Goal: Task Accomplishment & Management: Manage account settings

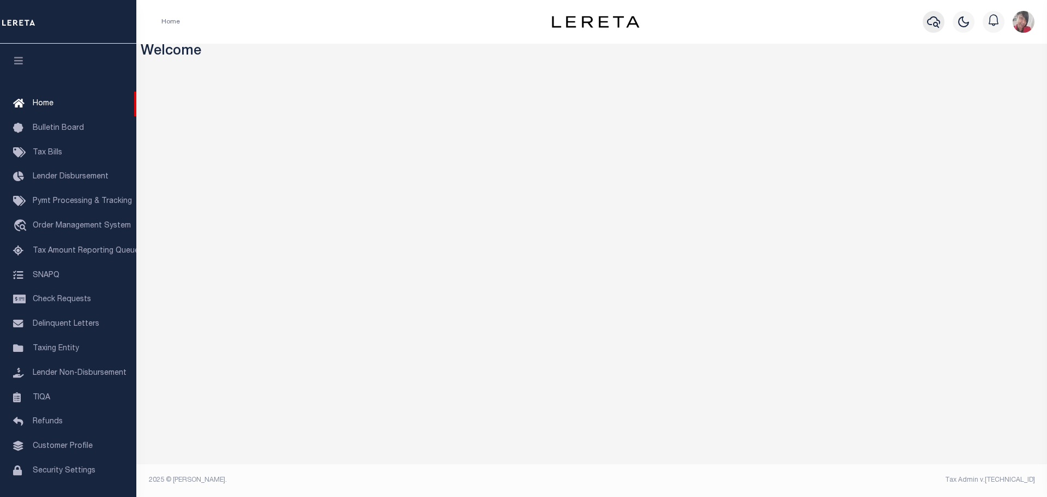
click at [931, 22] on icon "button" at bounding box center [933, 21] width 13 height 13
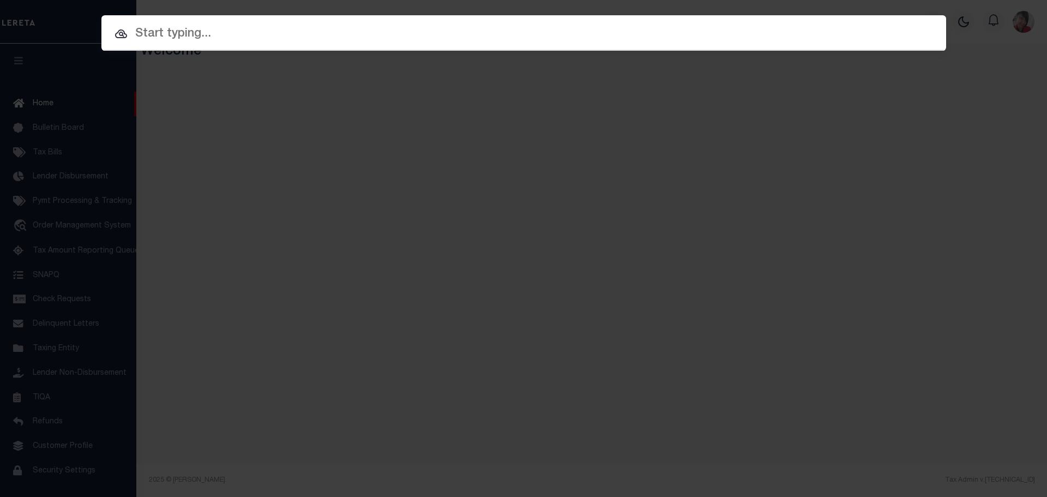
click at [254, 37] on input "text" at bounding box center [523, 34] width 845 height 19
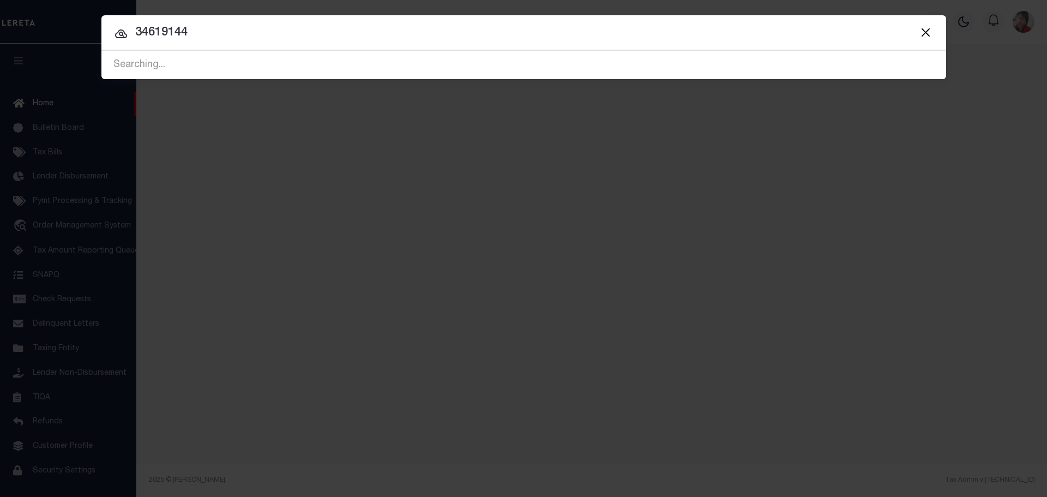
type input "34619144"
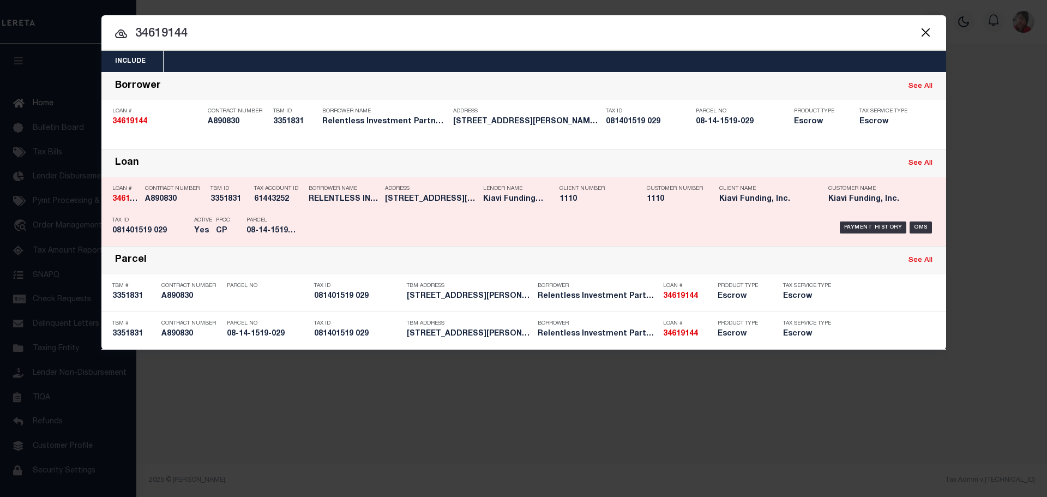
click at [647, 215] on div "Payment History OMS" at bounding box center [623, 228] width 623 height 32
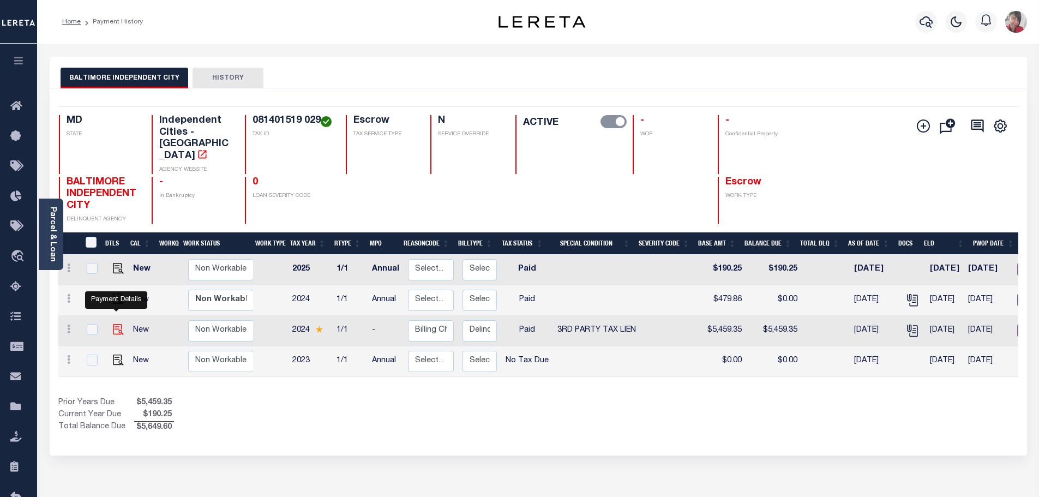
click at [117, 324] on img "" at bounding box center [118, 329] width 11 height 11
checkbox input "true"
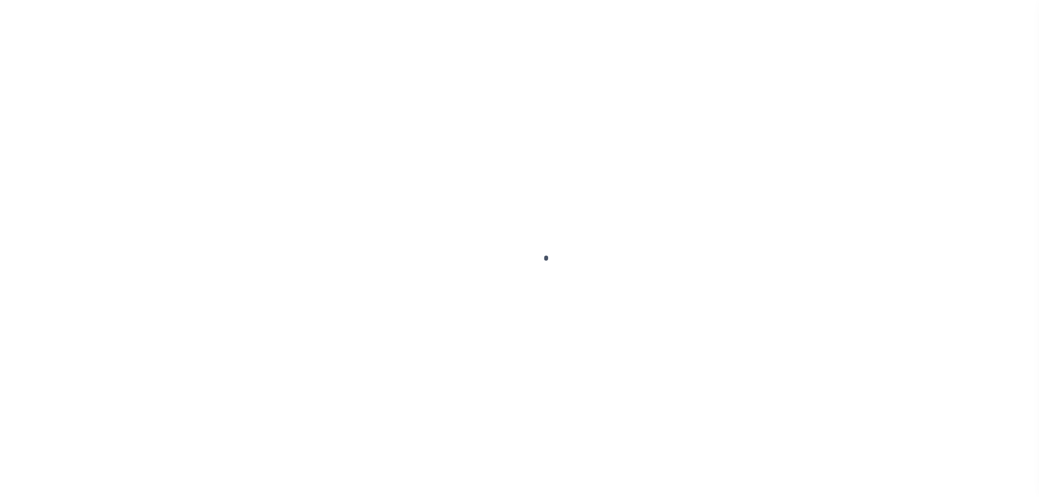
select select "Possible tax foreclosure"
select select "PYD"
select select "20"
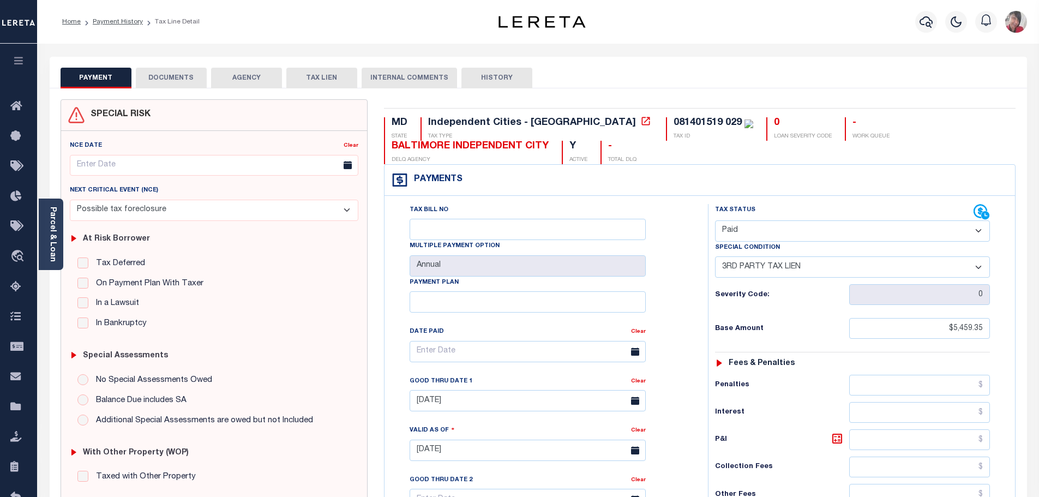
click at [174, 71] on button "DOCUMENTS" at bounding box center [171, 78] width 71 height 21
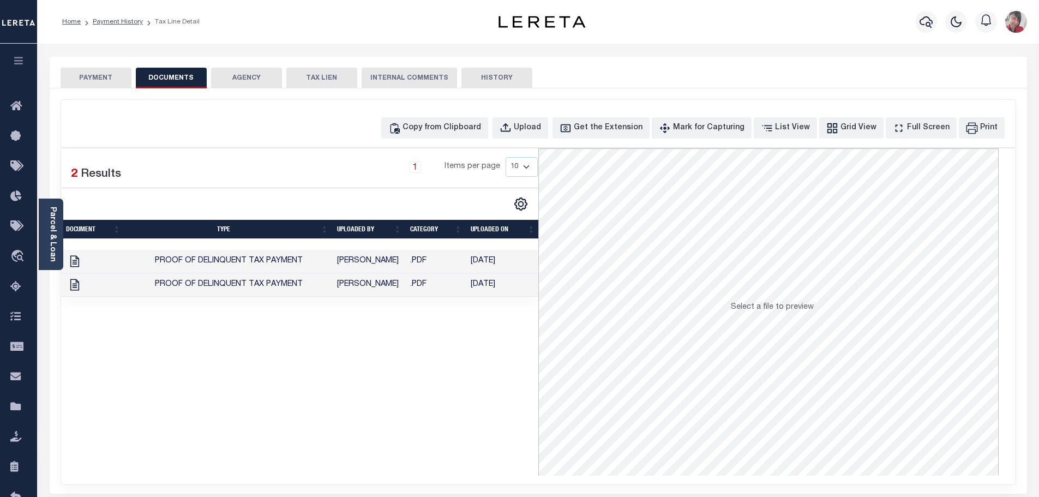
click at [94, 83] on button "PAYMENT" at bounding box center [96, 78] width 71 height 21
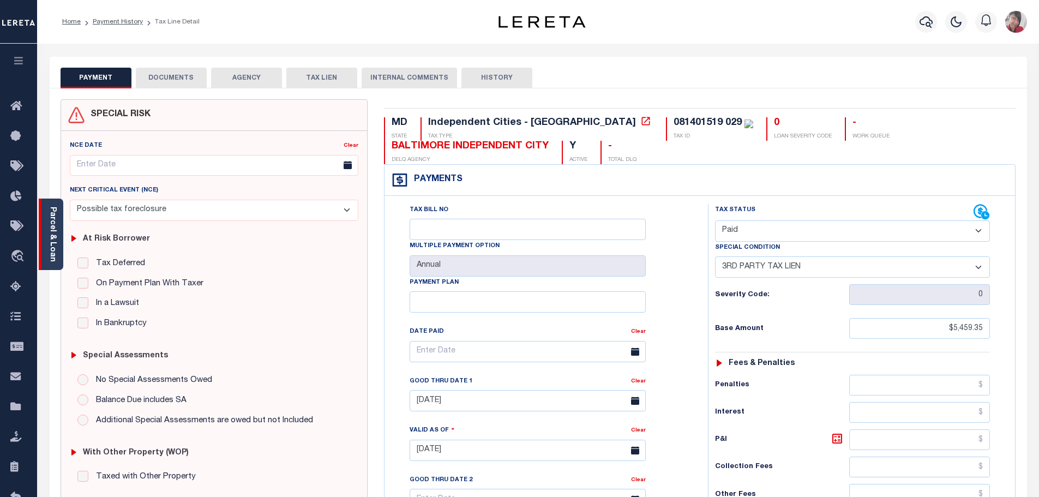
click at [52, 235] on link "Parcel & Loan" at bounding box center [53, 234] width 8 height 55
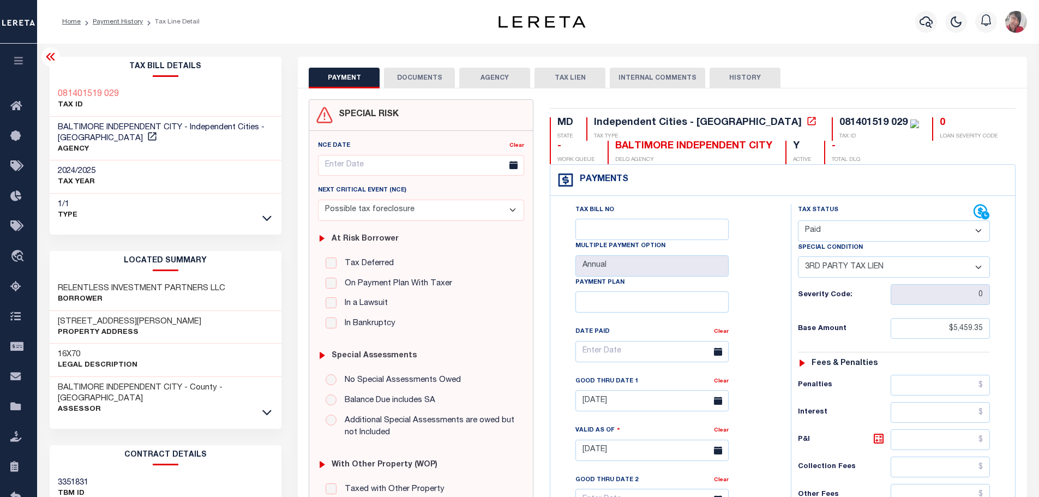
click at [417, 73] on button "DOCUMENTS" at bounding box center [419, 78] width 71 height 21
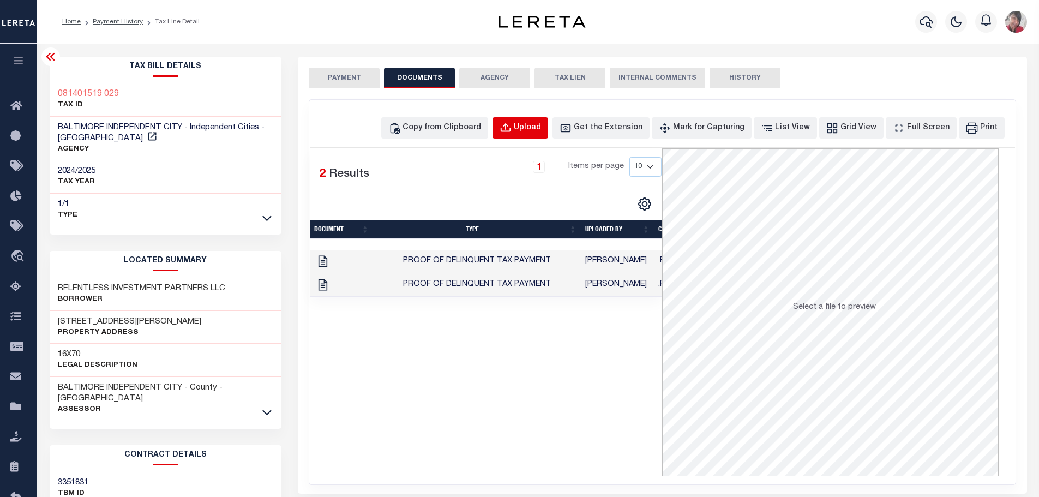
click at [541, 136] on button "Upload" at bounding box center [520, 127] width 56 height 21
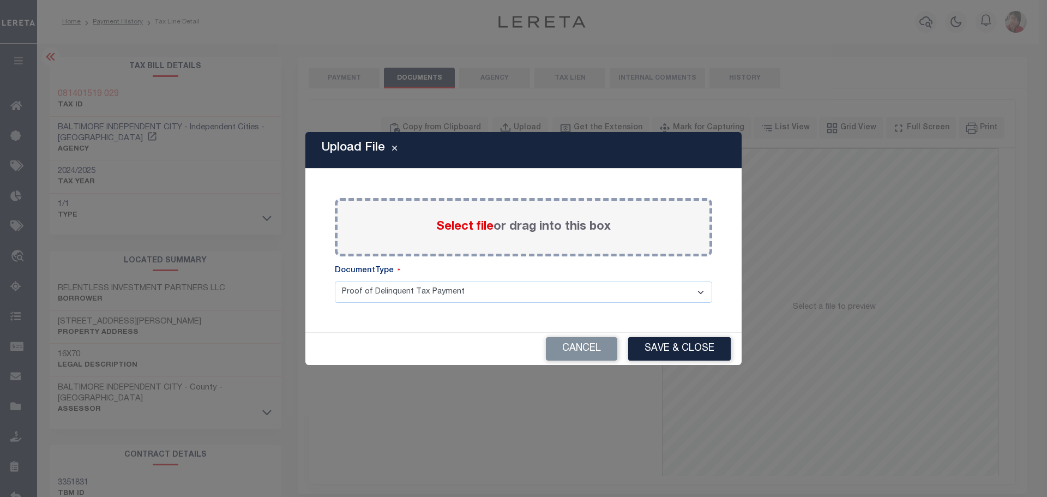
click at [465, 230] on span "Select file" at bounding box center [464, 227] width 57 height 12
click at [0, 0] on input "Select file or drag into this box" at bounding box center [0, 0] width 0 height 0
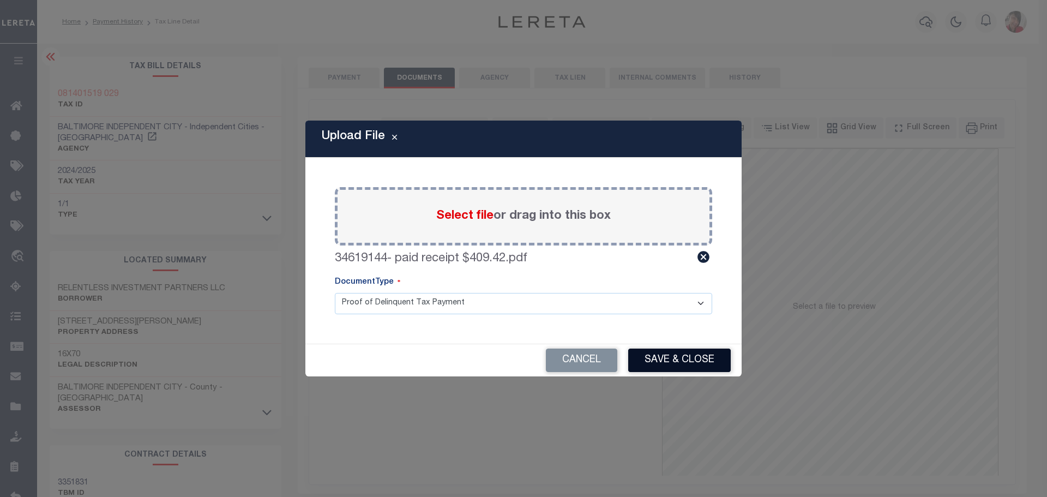
click at [699, 357] on button "Save & Close" at bounding box center [679, 359] width 103 height 23
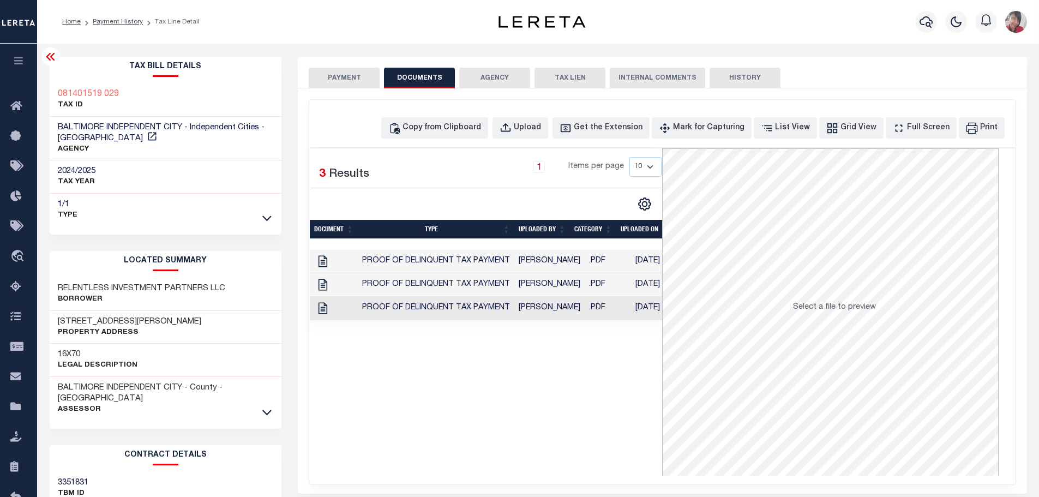
drag, startPoint x: 565, startPoint y: 365, endPoint x: 578, endPoint y: 369, distance: 13.0
click at [565, 365] on div "1 Selected 3 Results 1 Items per page 10 25 50 100" at bounding box center [486, 311] width 352 height 327
click at [599, 286] on td ".PDF" at bounding box center [607, 284] width 46 height 23
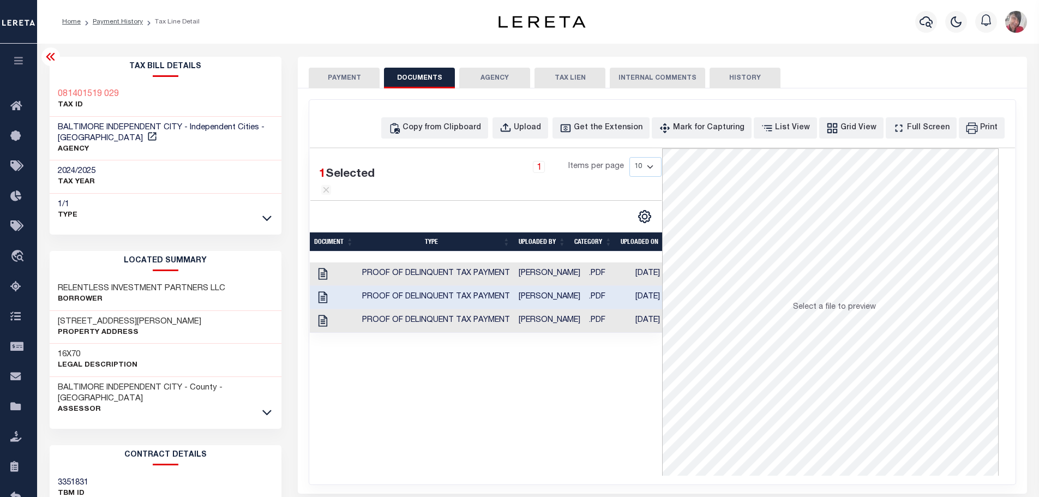
click at [593, 333] on td ".PDF" at bounding box center [607, 320] width 46 height 23
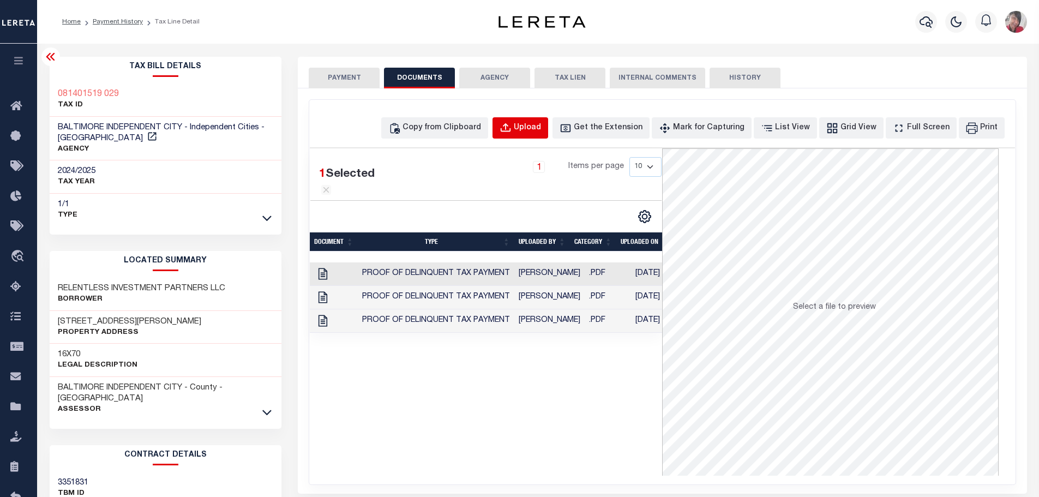
click at [541, 133] on div "Upload" at bounding box center [527, 128] width 27 height 12
select select "POP"
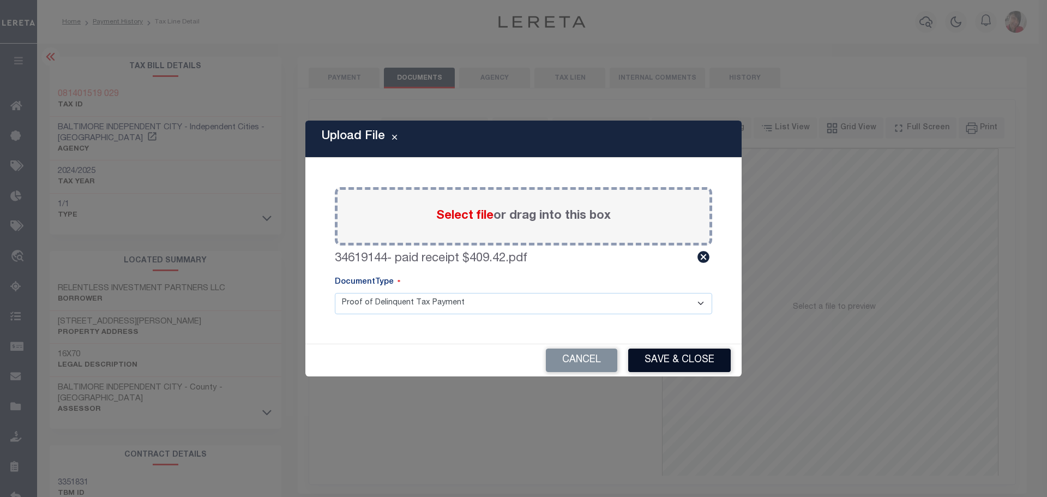
click at [685, 349] on button "Save & Close" at bounding box center [679, 359] width 103 height 23
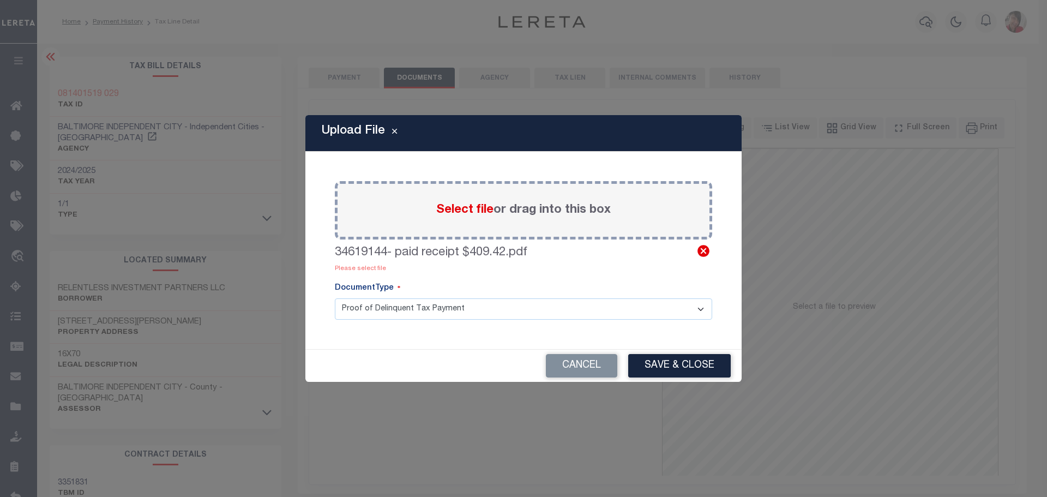
click at [702, 248] on icon at bounding box center [703, 251] width 12 height 12
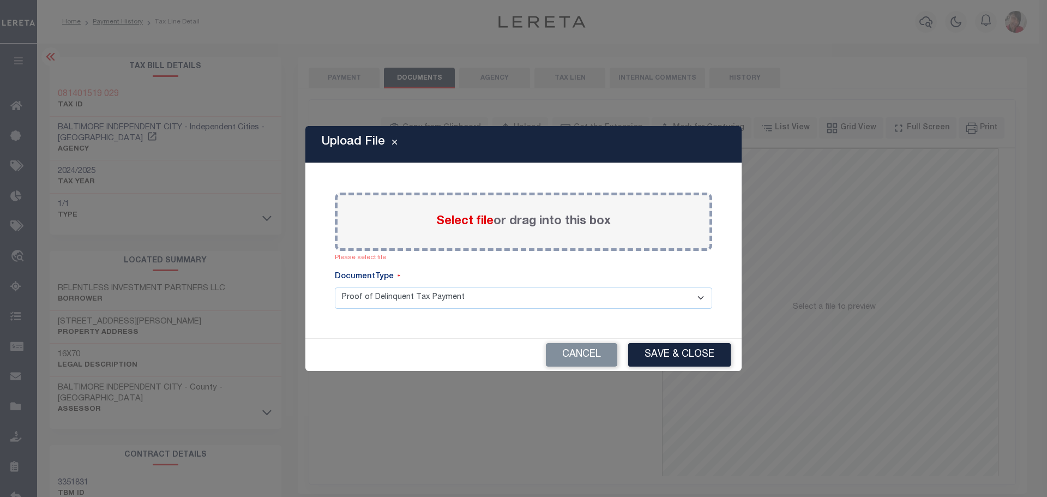
click at [477, 221] on span "Select file" at bounding box center [464, 221] width 57 height 12
click at [0, 0] on input "Select file or drag into this box" at bounding box center [0, 0] width 0 height 0
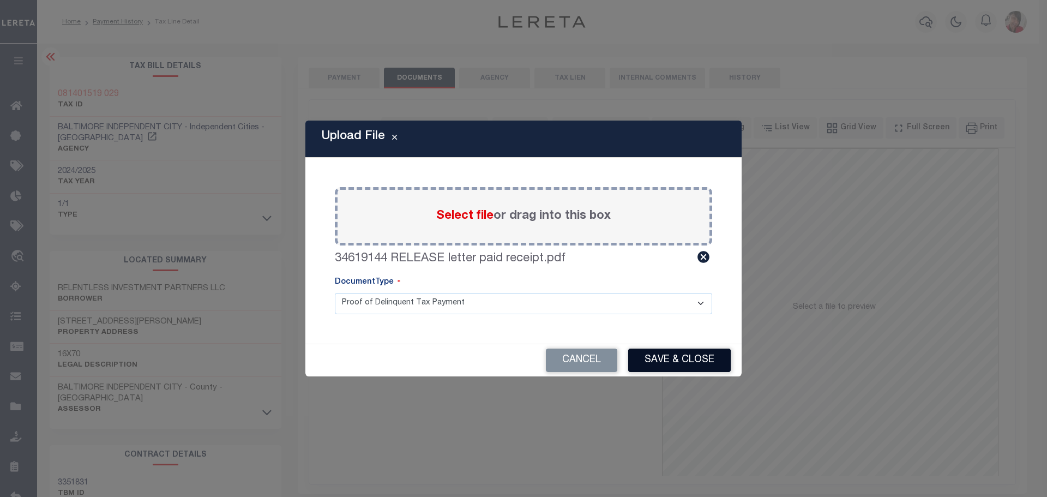
click at [679, 360] on button "Save & Close" at bounding box center [679, 359] width 103 height 23
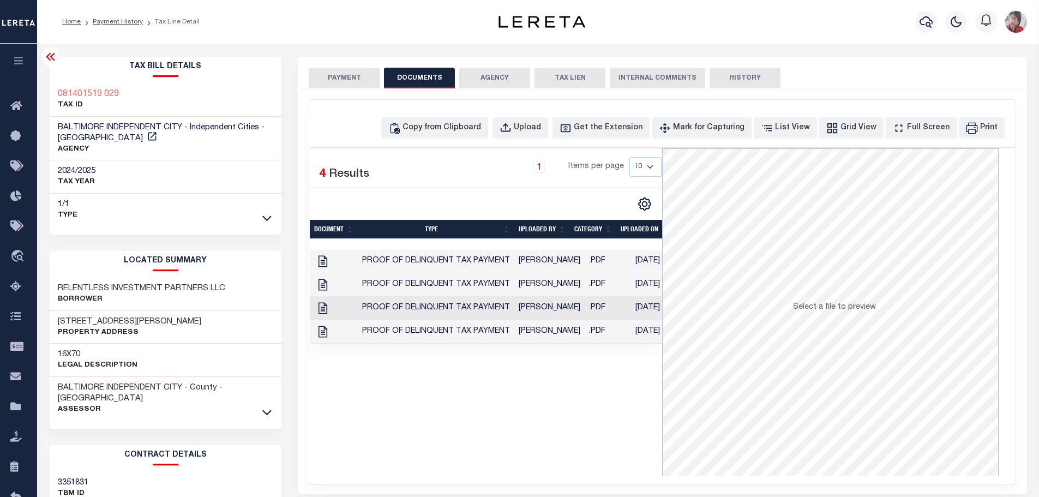
click at [549, 331] on td "[PERSON_NAME]" at bounding box center [549, 331] width 70 height 23
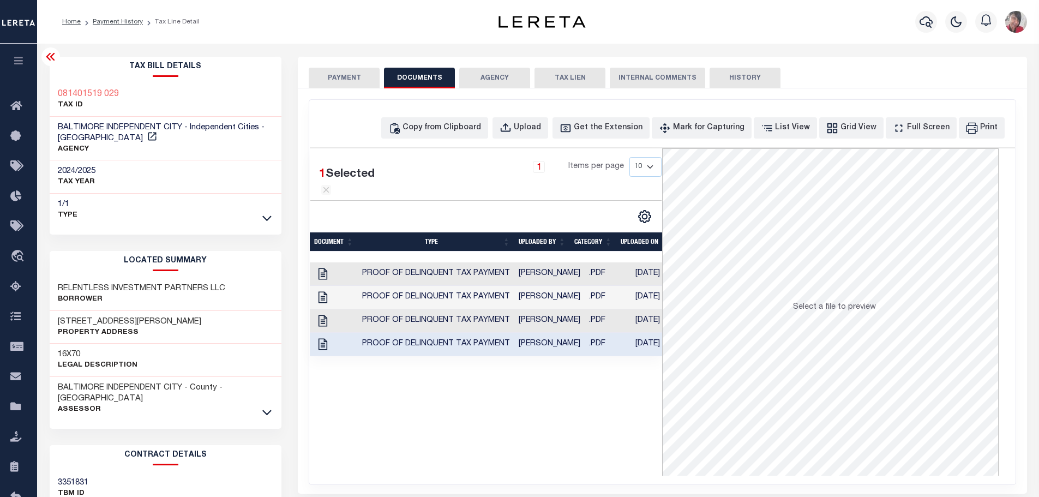
click at [564, 356] on td "Cole, Gloria" at bounding box center [549, 344] width 70 height 23
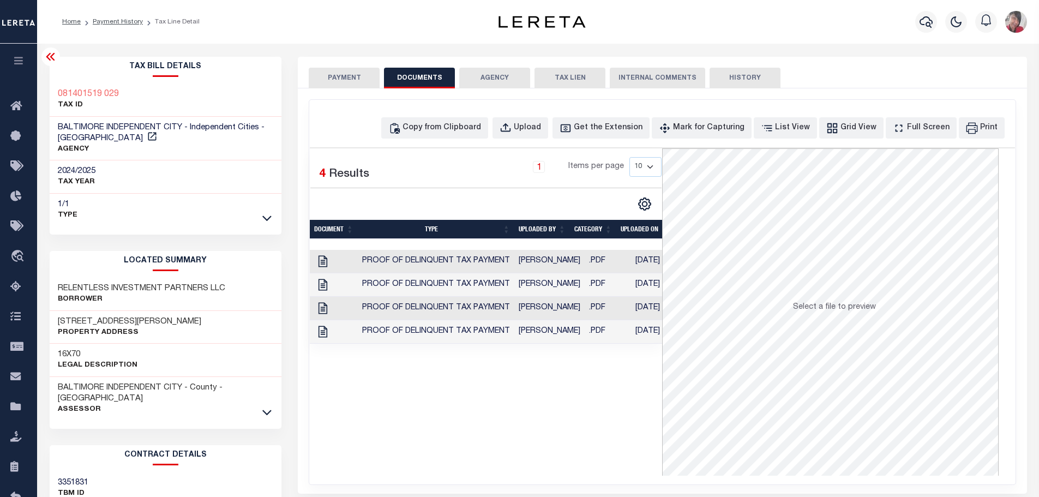
click at [557, 337] on td "Cole, Gloria" at bounding box center [549, 331] width 70 height 23
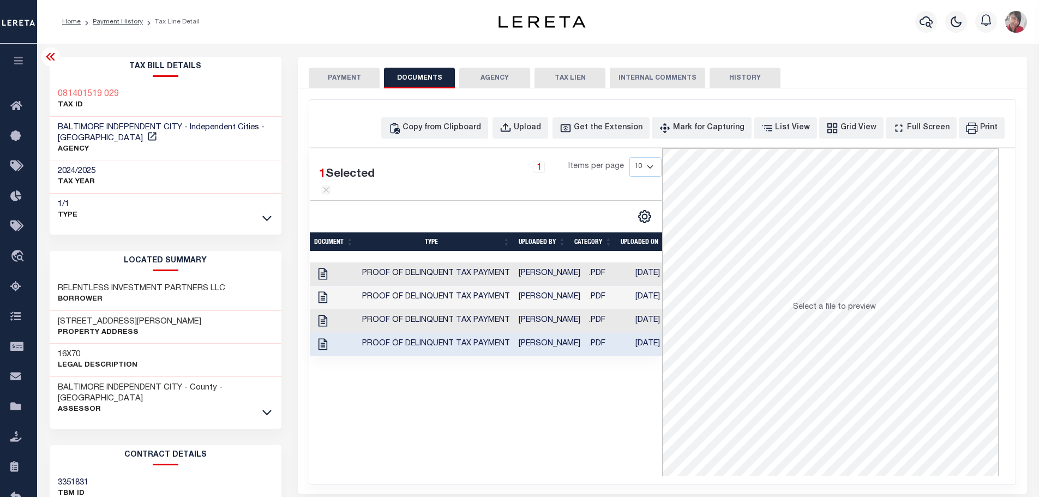
click at [359, 75] on button "PAYMENT" at bounding box center [344, 78] width 71 height 21
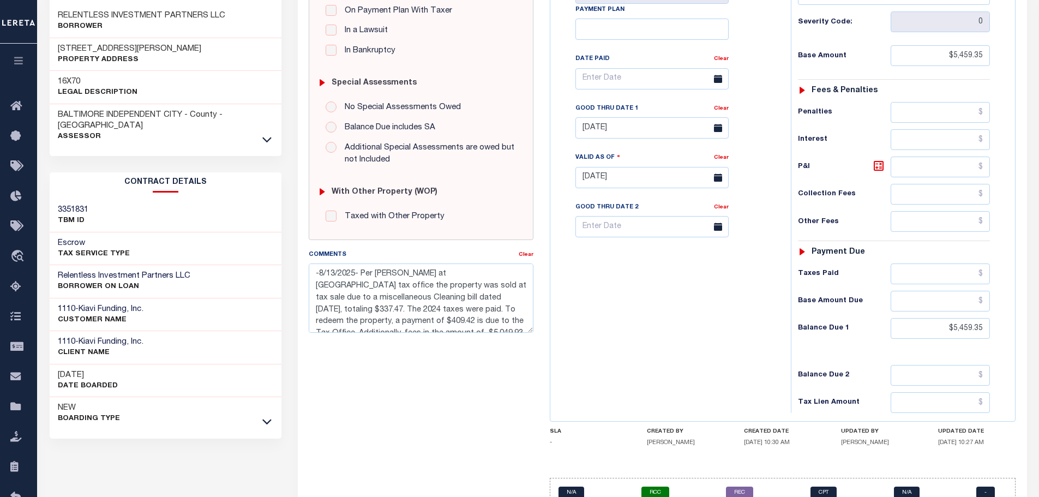
scroll to position [272, 0]
drag, startPoint x: 938, startPoint y: 329, endPoint x: 998, endPoint y: 329, distance: 59.4
click at [998, 329] on div "Tax Status Status - Select Status Code -" at bounding box center [897, 172] width 213 height 481
drag, startPoint x: 961, startPoint y: 337, endPoint x: 732, endPoint y: 301, distance: 232.4
click at [732, 301] on div "Tax Bill No Multiple Payment Option Annual Payment Plan" at bounding box center [668, 172] width 230 height 481
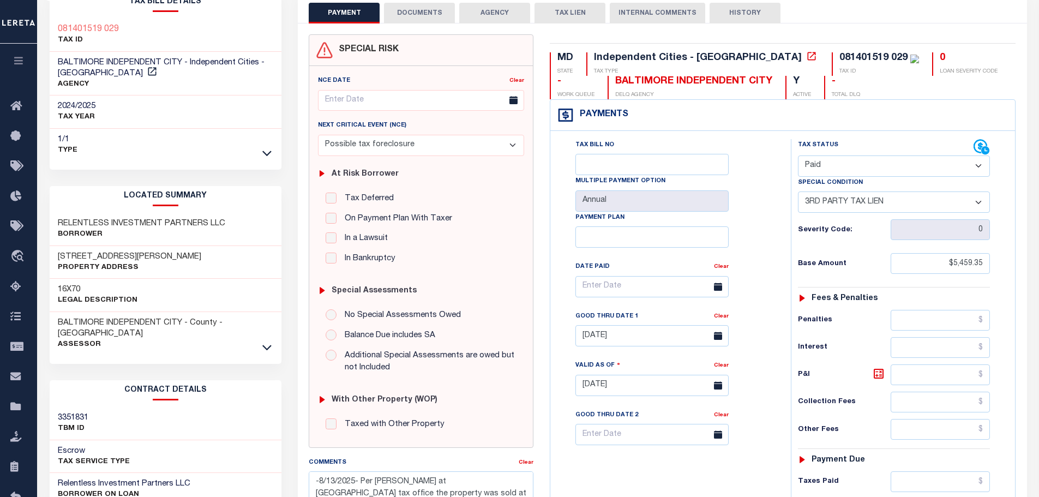
scroll to position [0, 0]
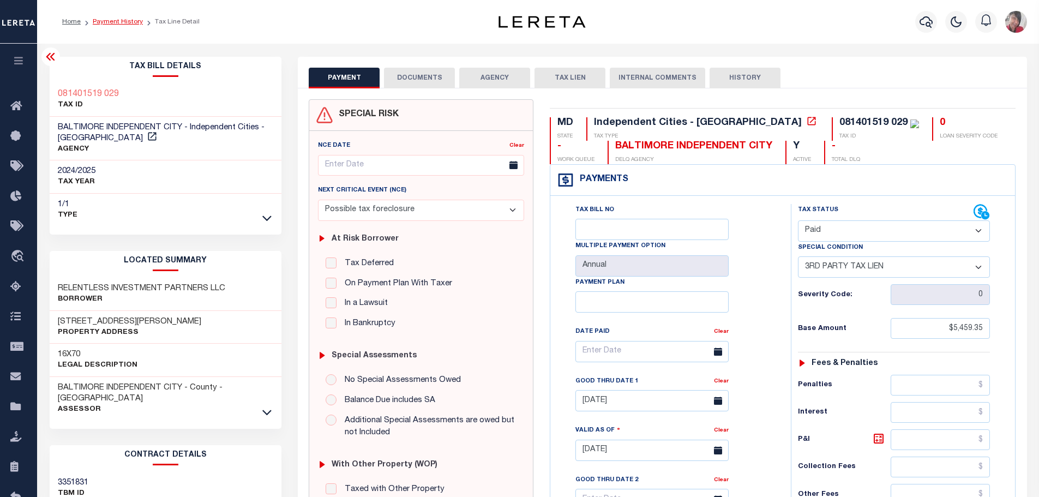
click at [110, 19] on link "Payment History" at bounding box center [118, 22] width 50 height 7
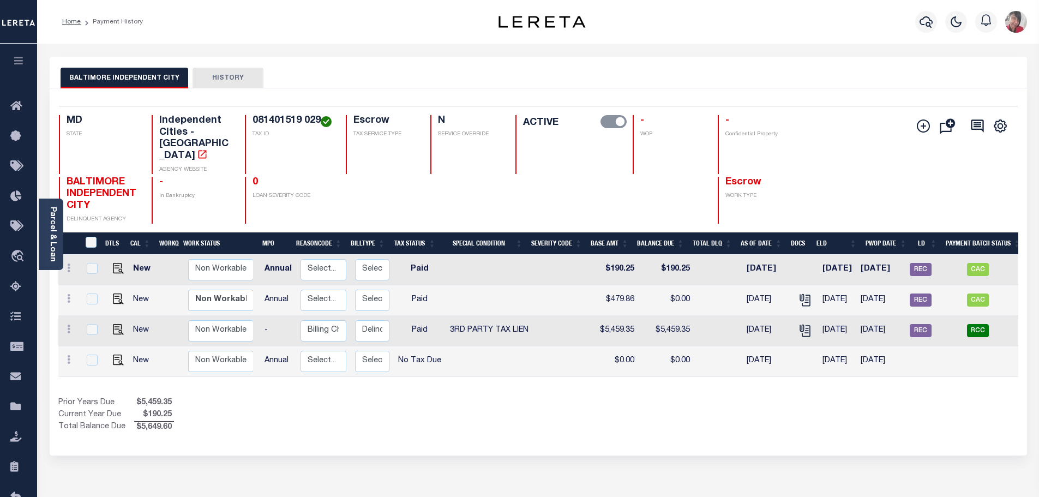
scroll to position [0, 147]
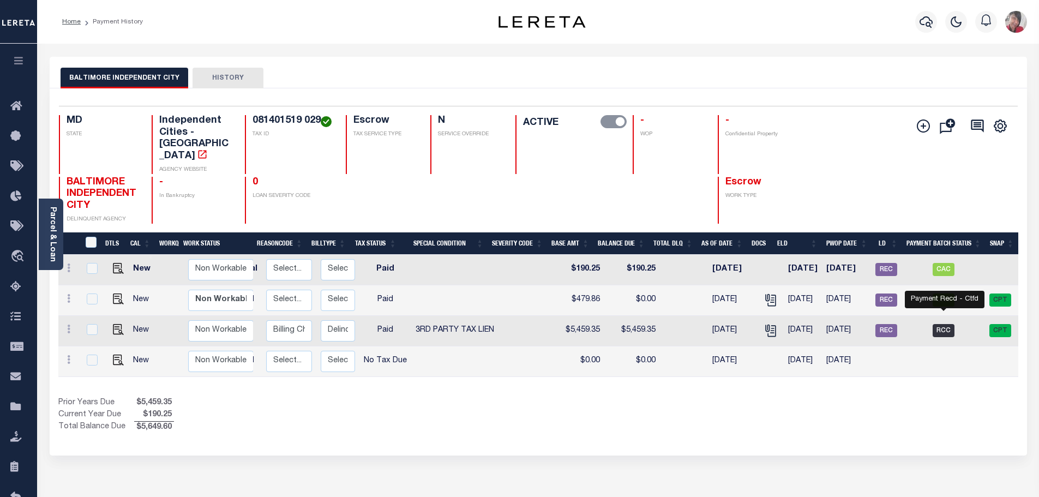
click at [945, 324] on span "RCC" at bounding box center [943, 330] width 22 height 13
checkbox input "true"
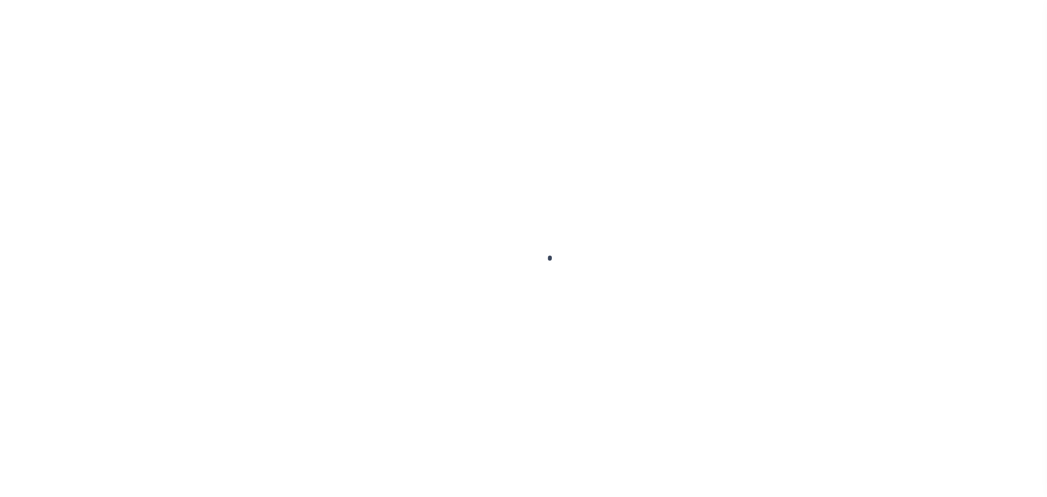
select select "RCC"
select select "CCK"
select select "[PERSON_NAME]"
select select "FDX"
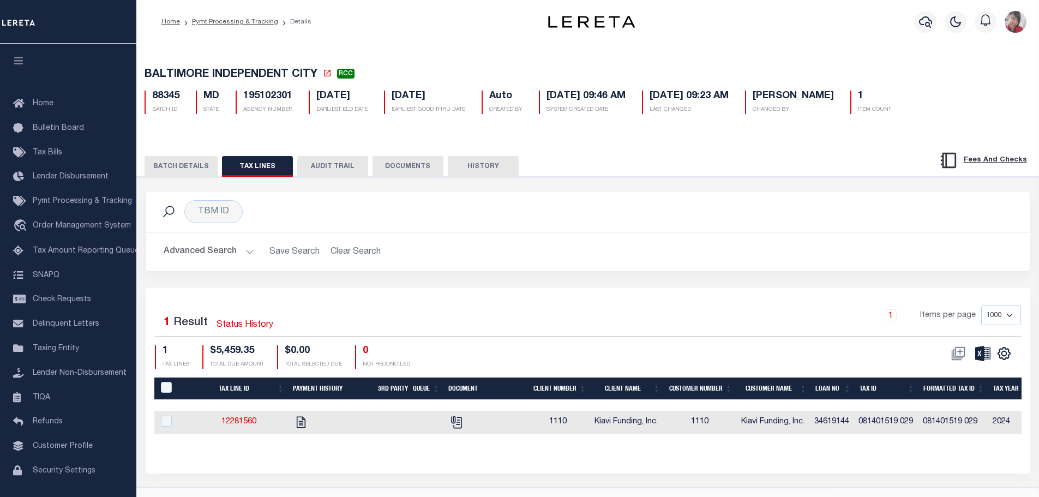
click at [168, 166] on button "BATCH DETAILS" at bounding box center [180, 166] width 73 height 21
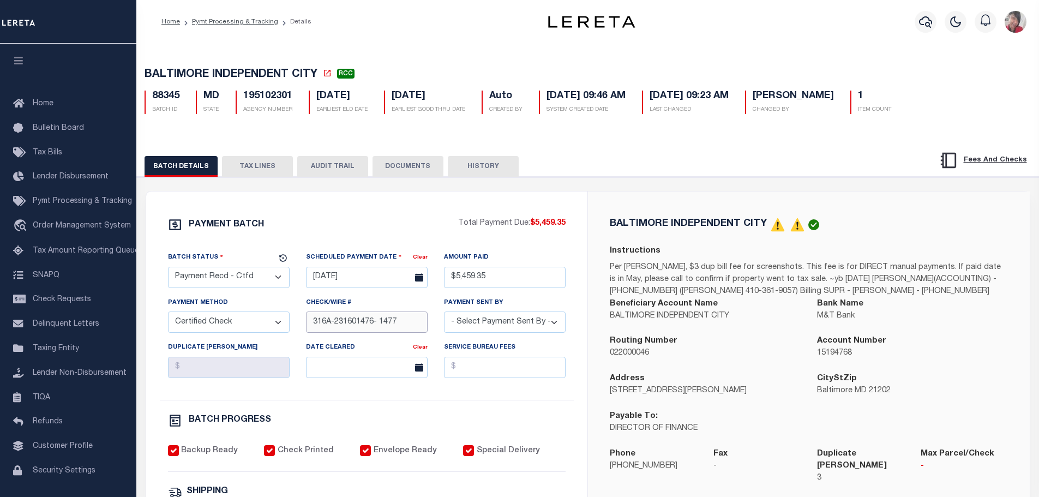
drag, startPoint x: 373, startPoint y: 323, endPoint x: 336, endPoint y: 323, distance: 37.1
click at [336, 323] on input "316A-231601476- 1477" at bounding box center [367, 321] width 122 height 21
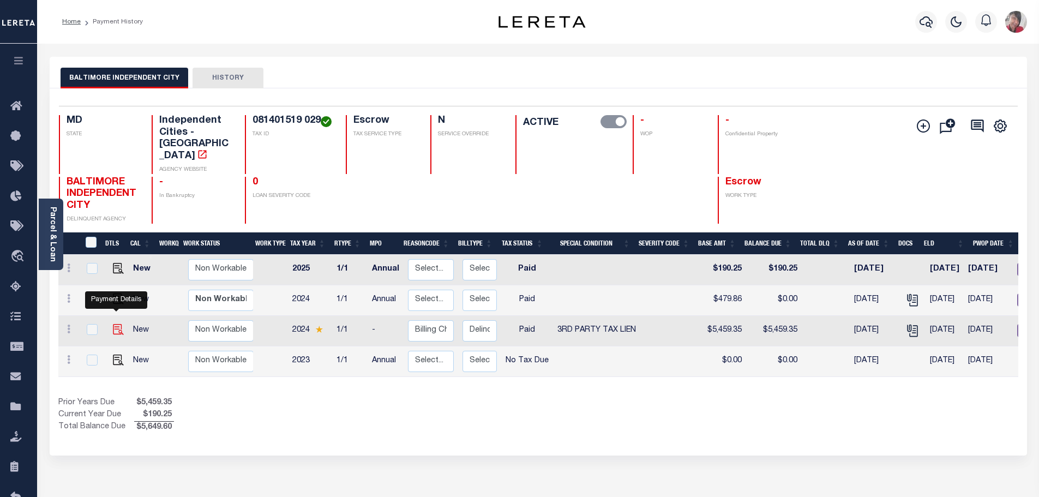
click at [113, 324] on img "" at bounding box center [118, 329] width 11 height 11
checkbox input "true"
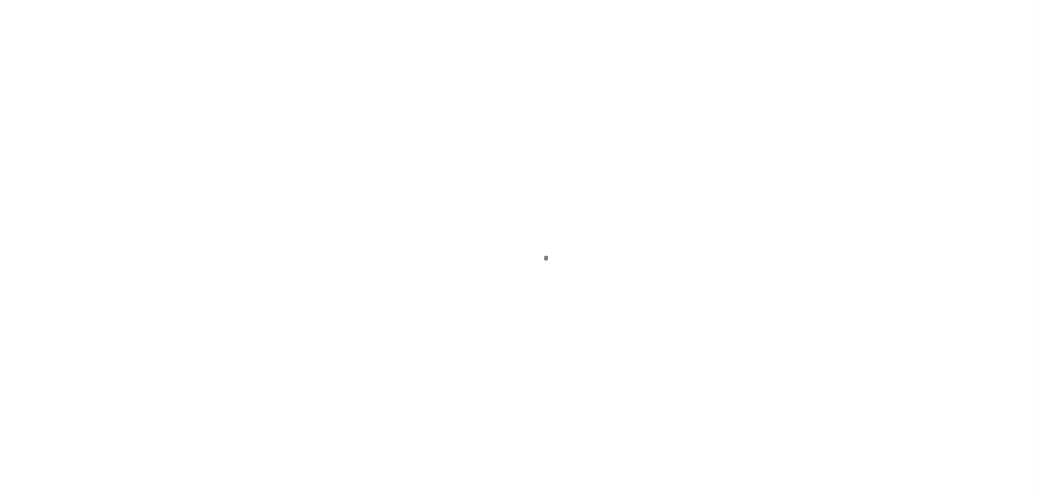
select select "Possible tax foreclosure"
select select "PYD"
select select "20"
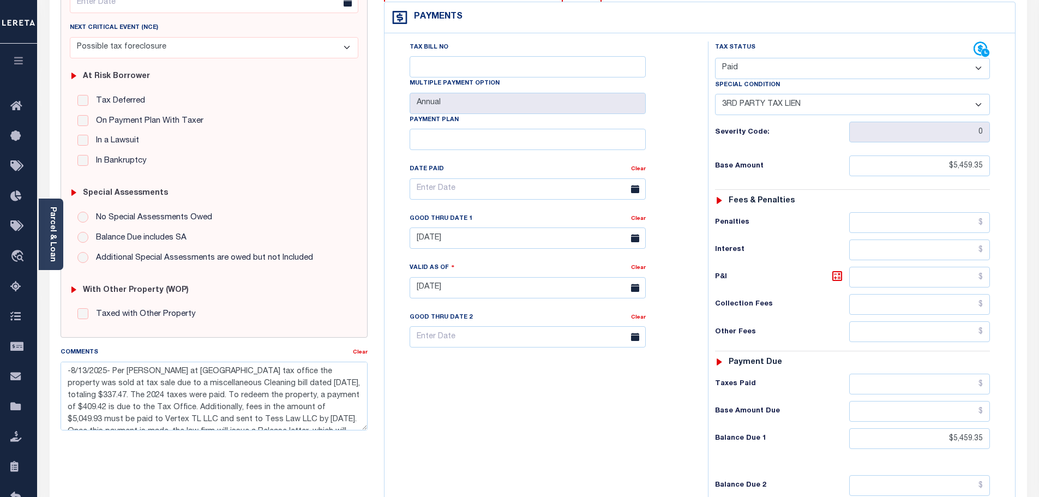
scroll to position [164, 0]
drag, startPoint x: 938, startPoint y: 437, endPoint x: 1004, endPoint y: 435, distance: 66.0
click at [1004, 435] on div "Tax Status Status" at bounding box center [856, 280] width 312 height 481
type input "$0"
type input "[DATE]"
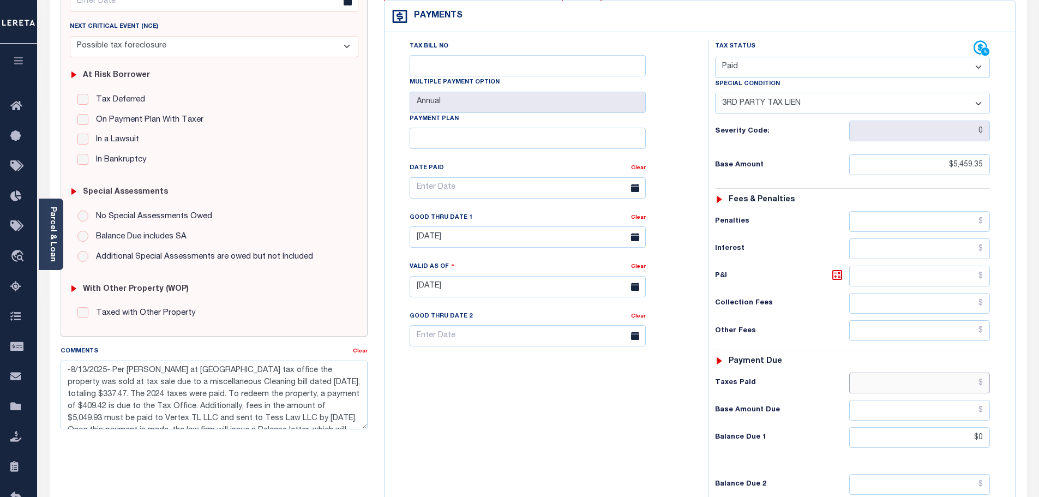
type input "$0.00"
click at [940, 380] on input "text" at bounding box center [919, 382] width 141 height 21
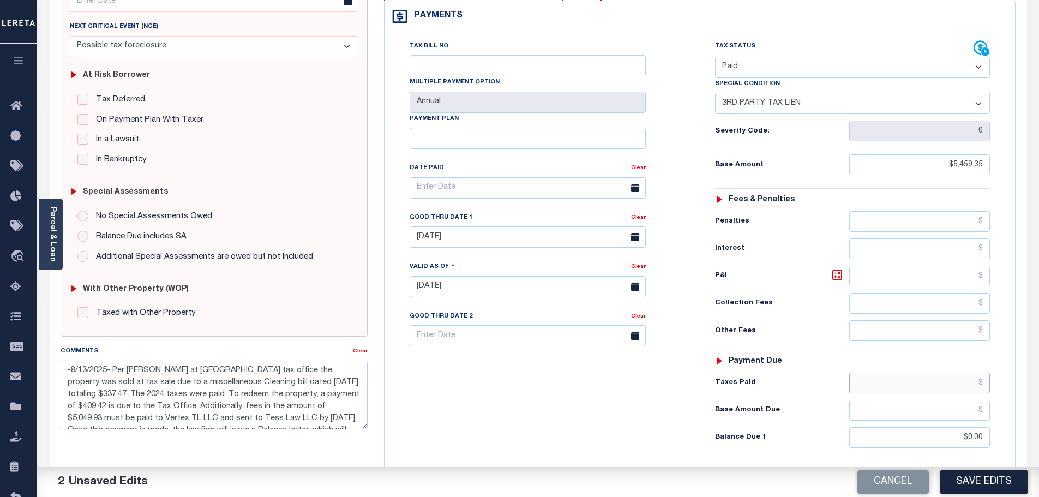
paste input "$5,459.35"
type input "$5,459.35"
click at [980, 71] on select "- Select Status Code - Open Due/Unpaid Paid Incomplete No Tax Due Internal Refu…" at bounding box center [852, 67] width 275 height 21
click at [715, 57] on select "- Select Status Code - Open Due/Unpaid Paid Incomplete No Tax Due Internal Refu…" at bounding box center [852, 67] width 275 height 21
click at [976, 105] on select "-- Select Special Condition -- 3RD PARTY TAX LIEN AGENCY TAX LIEN (A.K.A Inside…" at bounding box center [852, 103] width 275 height 21
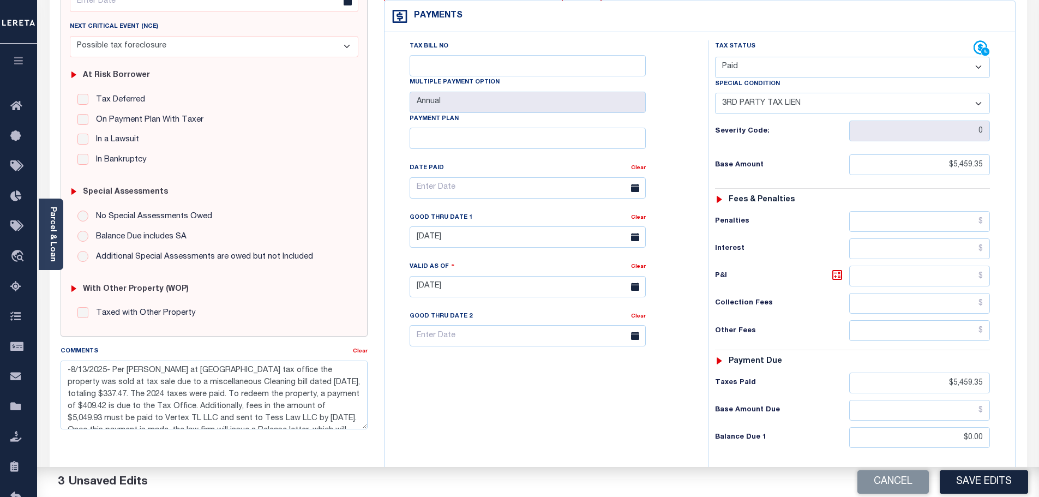
select select "28"
click at [715, 94] on select "-- Select Special Condition -- 3RD PARTY TAX LIEN AGENCY TAX LIEN (A.K.A Inside…" at bounding box center [852, 103] width 275 height 21
click at [548, 414] on div "Tax Bill No Multiple Payment Option Annual Payment Plan" at bounding box center [543, 280] width 312 height 481
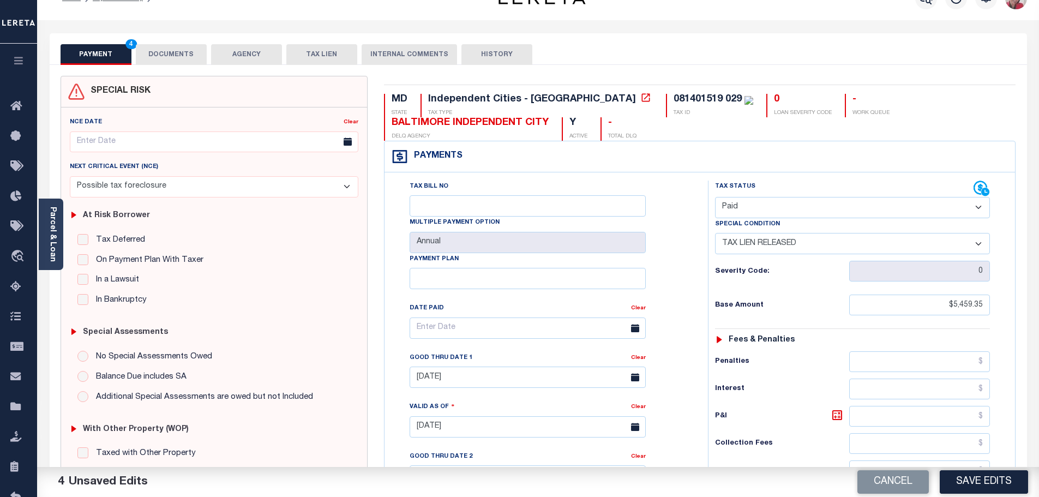
scroll to position [0, 0]
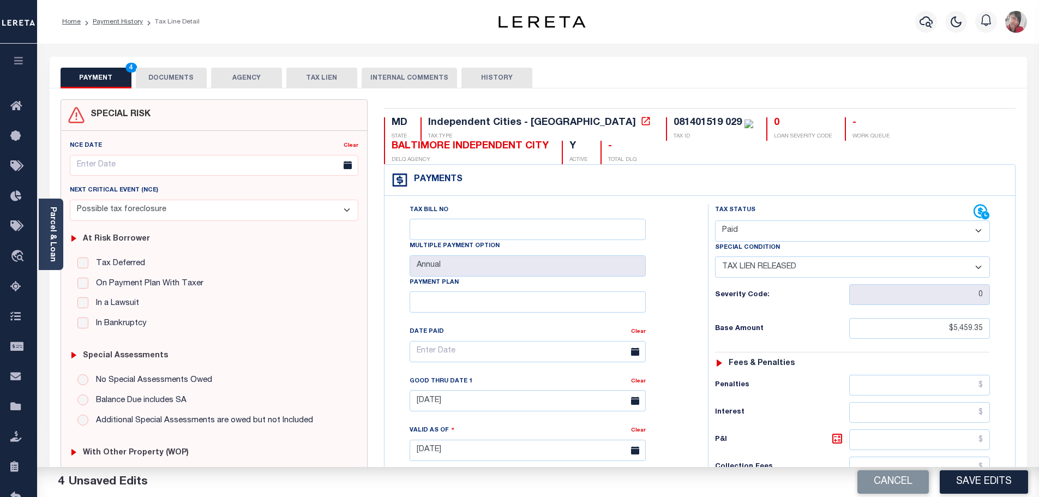
click at [186, 74] on button "DOCUMENTS" at bounding box center [171, 78] width 71 height 21
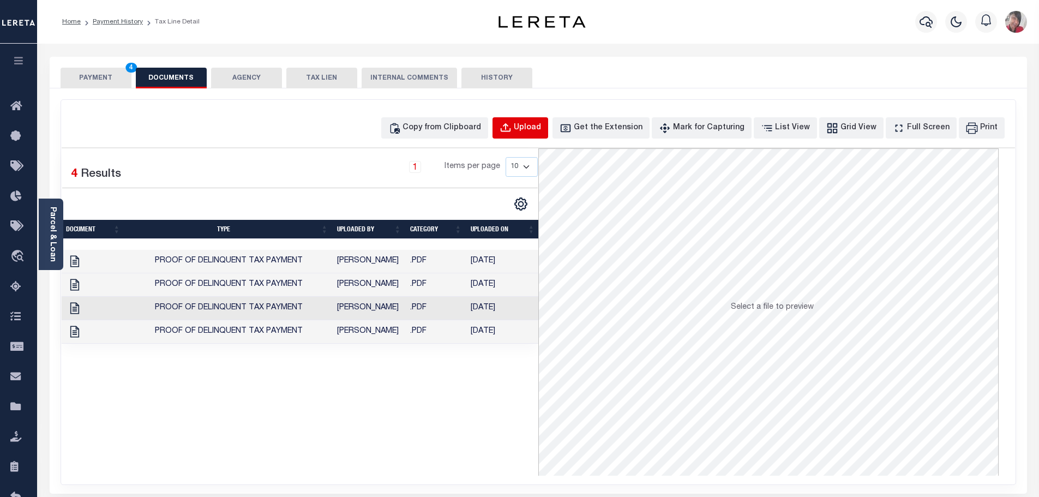
click at [541, 122] on div "Upload" at bounding box center [527, 128] width 27 height 12
select select "POP"
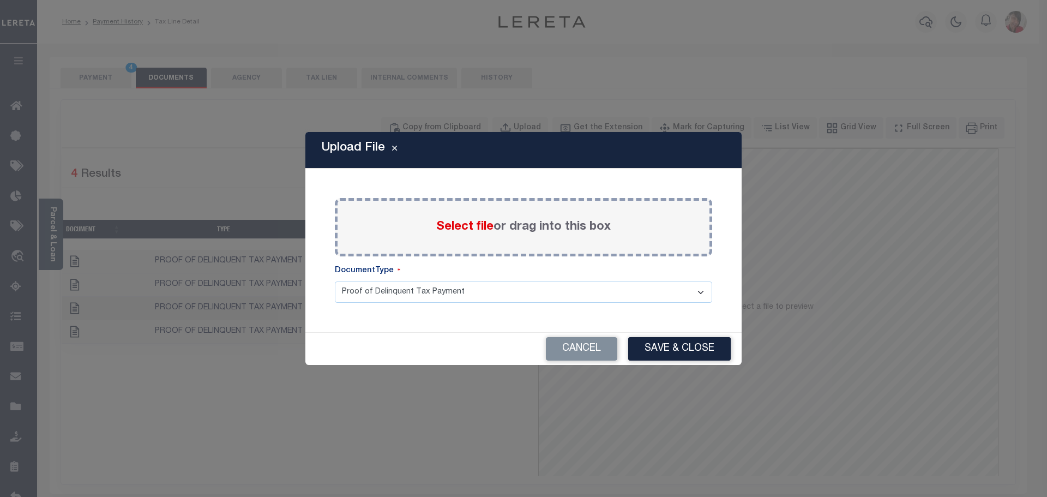
click at [464, 230] on span "Select file" at bounding box center [464, 227] width 57 height 12
click at [446, 226] on span "Select file" at bounding box center [464, 227] width 57 height 12
click at [0, 0] on input "Select file or drag into this box" at bounding box center [0, 0] width 0 height 0
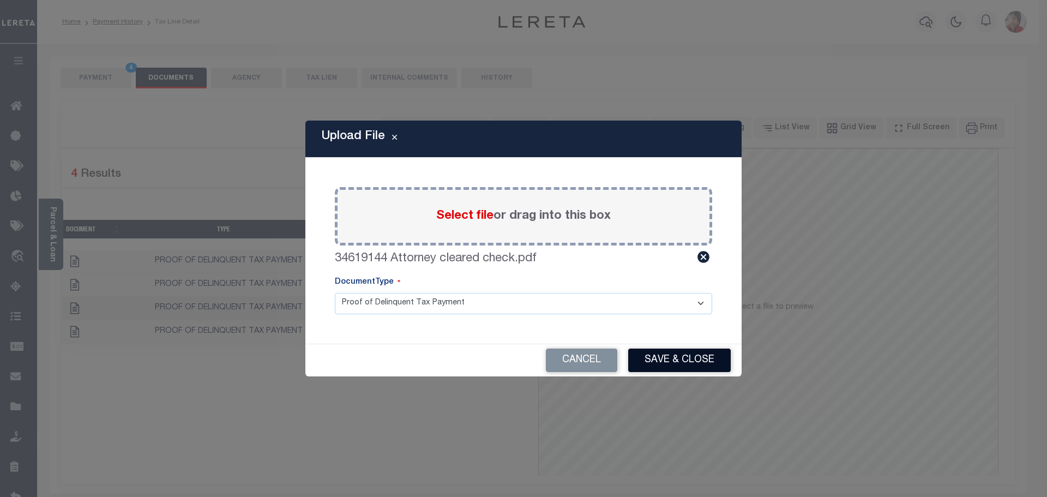
click at [695, 365] on button "Save & Close" at bounding box center [679, 359] width 103 height 23
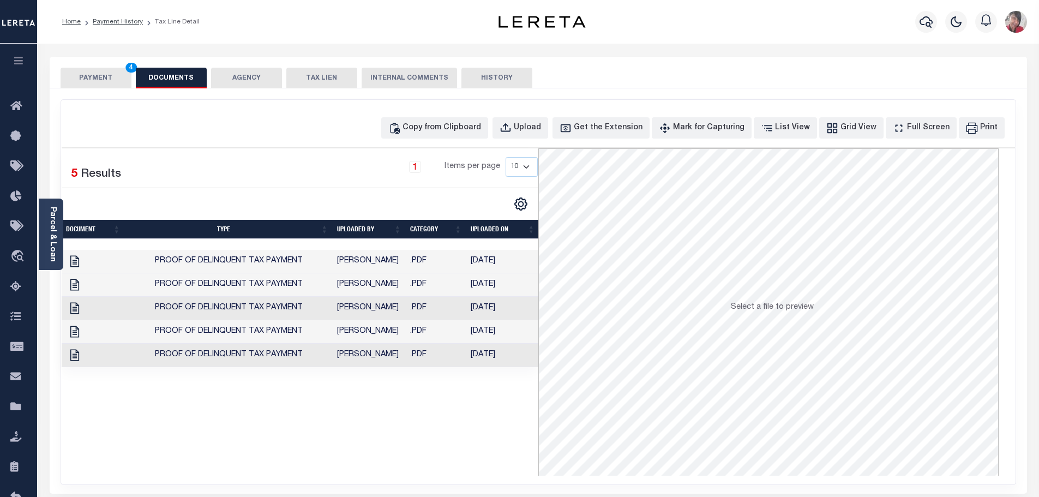
click at [102, 80] on button "PAYMENT 4" at bounding box center [96, 78] width 71 height 21
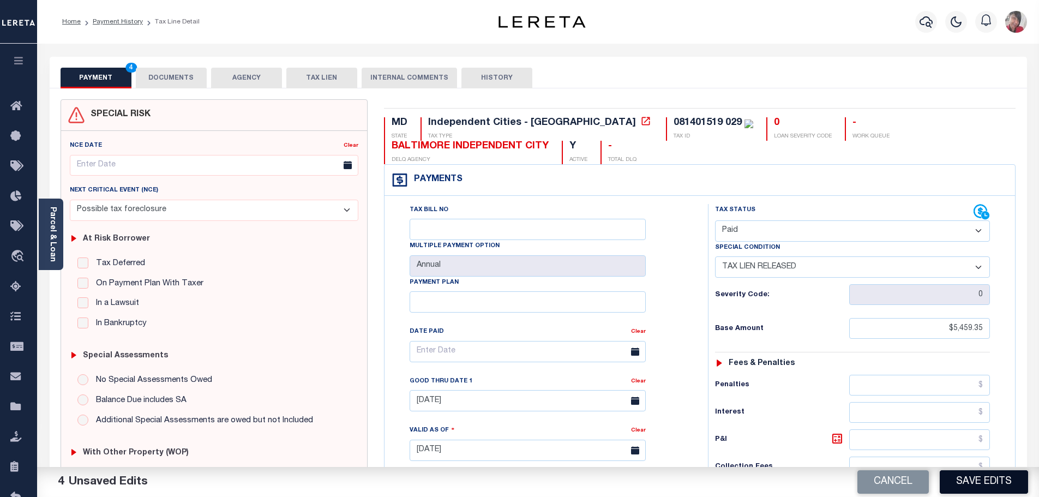
click at [990, 487] on button "Save Edits" at bounding box center [983, 481] width 88 height 23
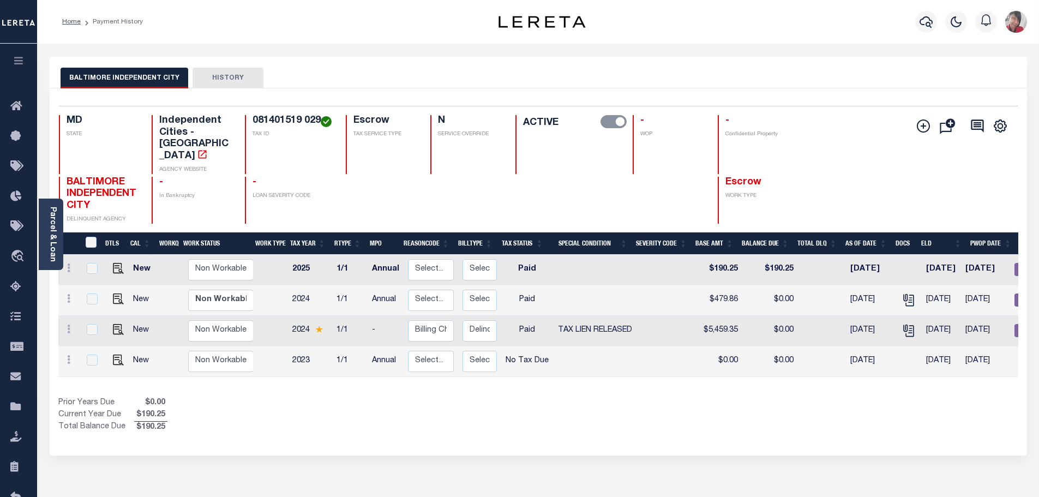
scroll to position [0, 144]
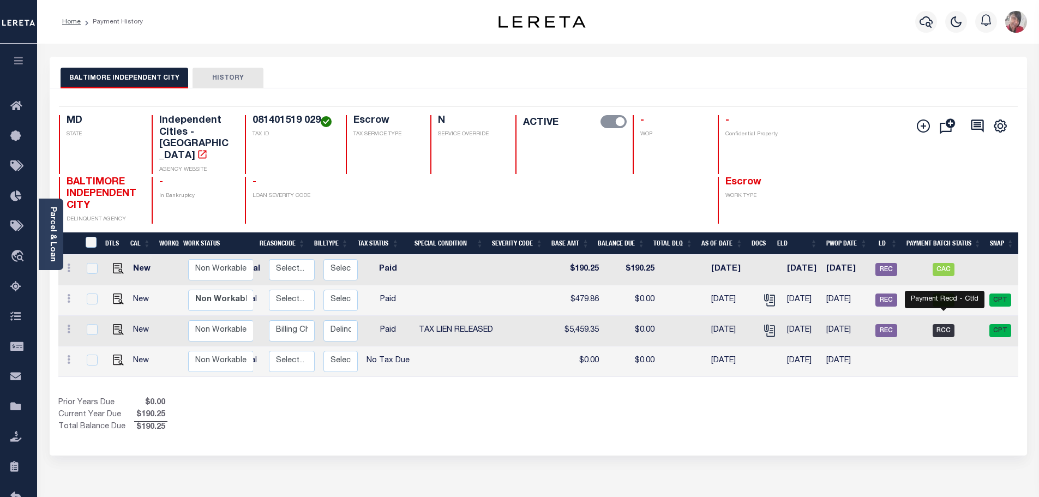
click at [946, 324] on span "RCC" at bounding box center [943, 330] width 22 height 13
checkbox input "true"
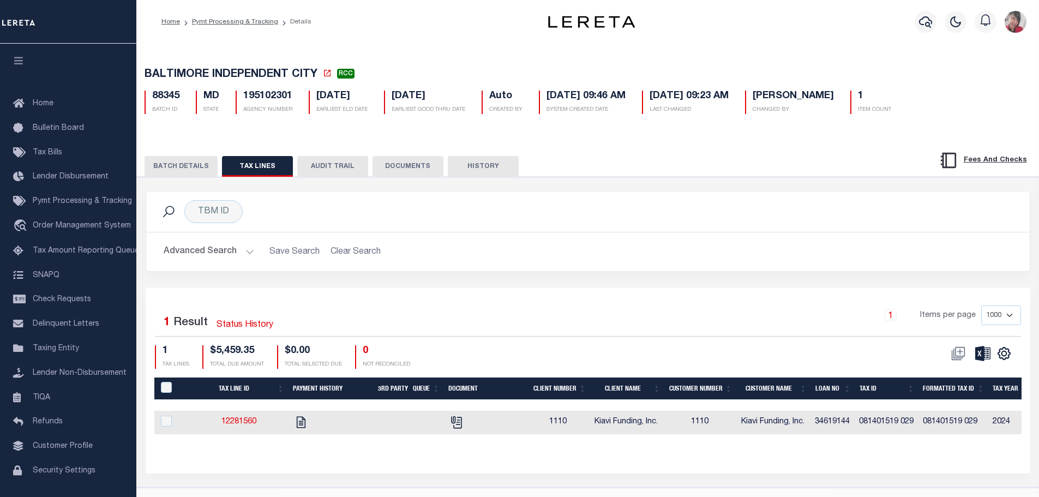
click at [189, 171] on button "BATCH DETAILS" at bounding box center [180, 166] width 73 height 21
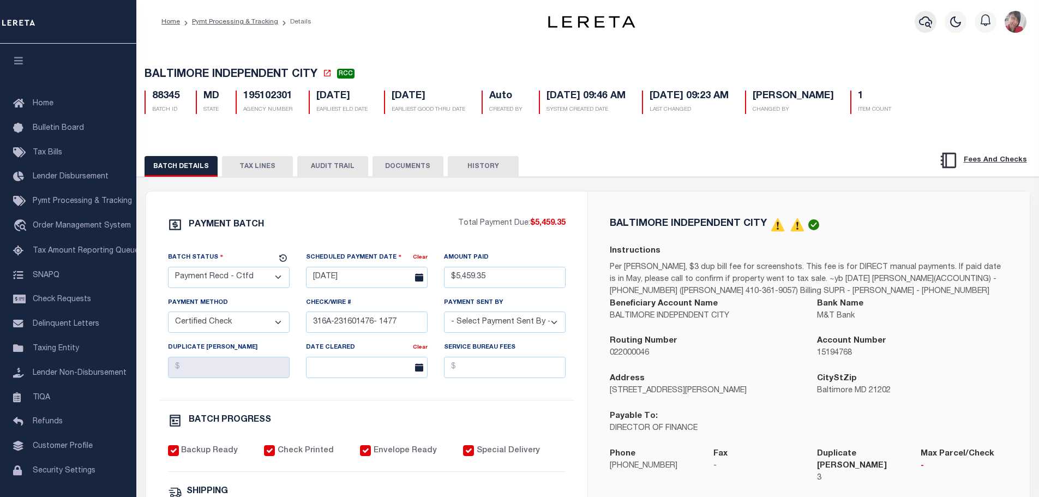
click at [924, 21] on icon "button" at bounding box center [925, 21] width 13 height 13
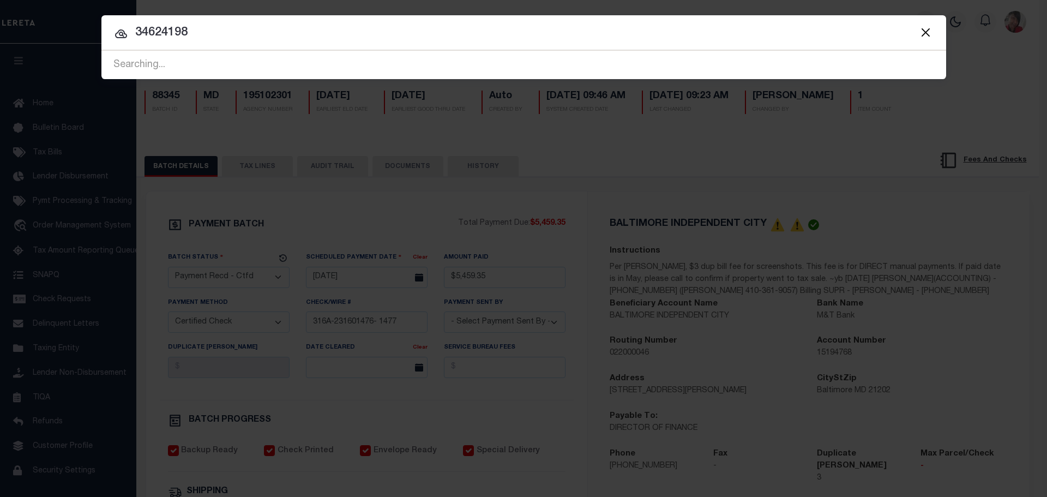
type input "34624198"
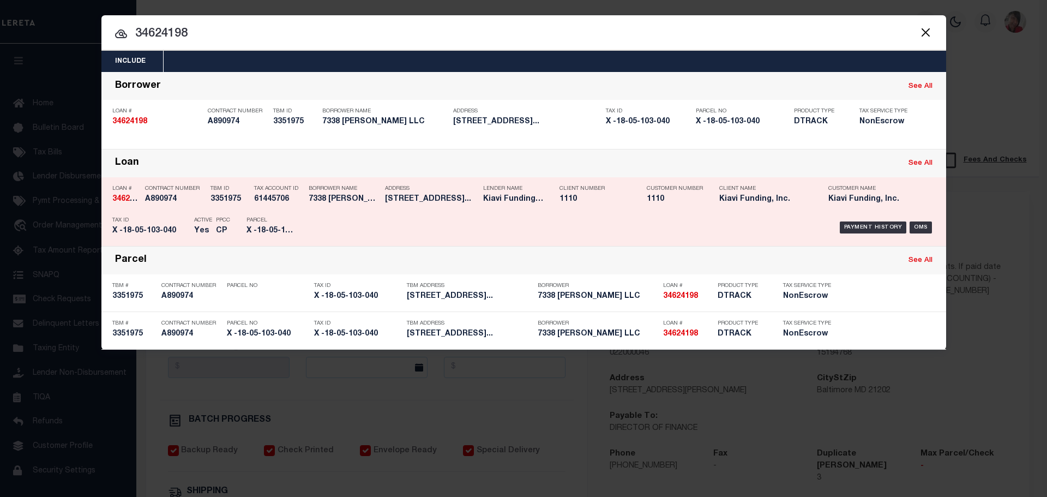
click at [586, 216] on div "Payment History OMS" at bounding box center [623, 228] width 623 height 32
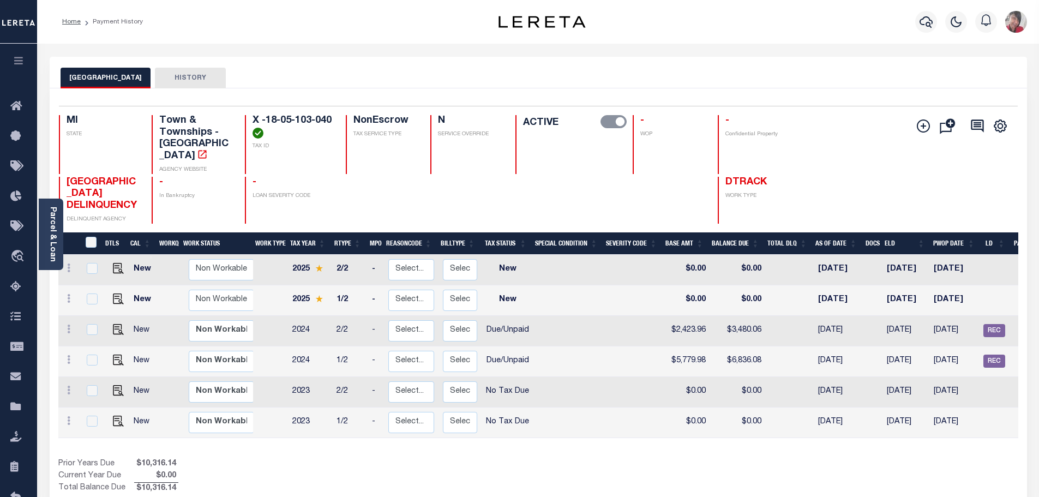
scroll to position [0, 108]
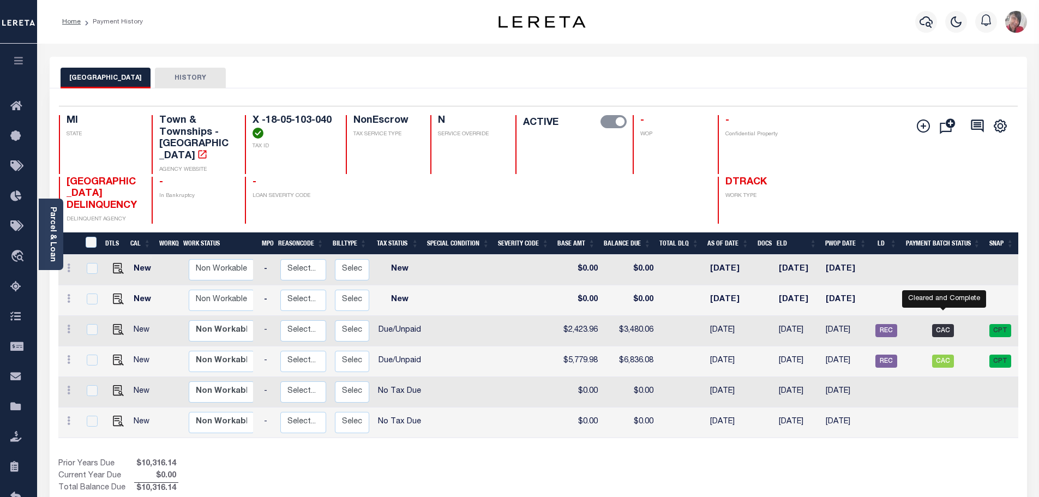
click at [942, 324] on span "CAC" at bounding box center [943, 330] width 22 height 13
checkbox input "true"
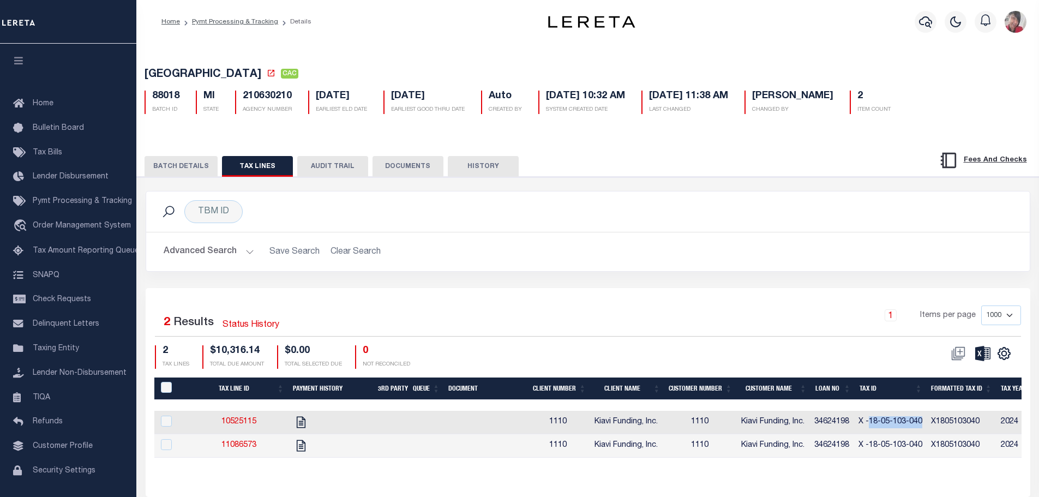
drag, startPoint x: 925, startPoint y: 424, endPoint x: 874, endPoint y: 425, distance: 51.3
click at [874, 424] on td "X -18-05-103-040" at bounding box center [890, 422] width 73 height 23
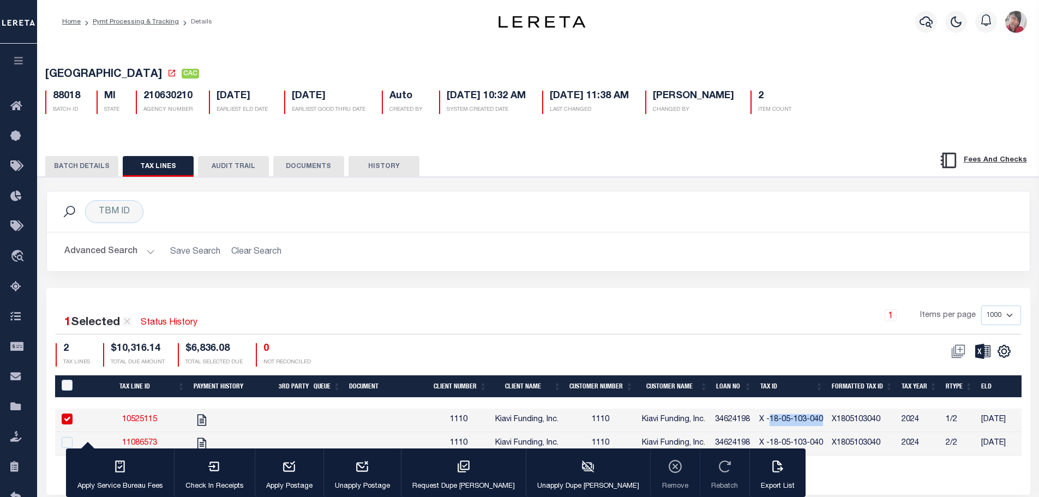
copy td "18-05-103-040"
click at [205, 424] on icon "" at bounding box center [202, 420] width 14 height 14
checkbox input "false"
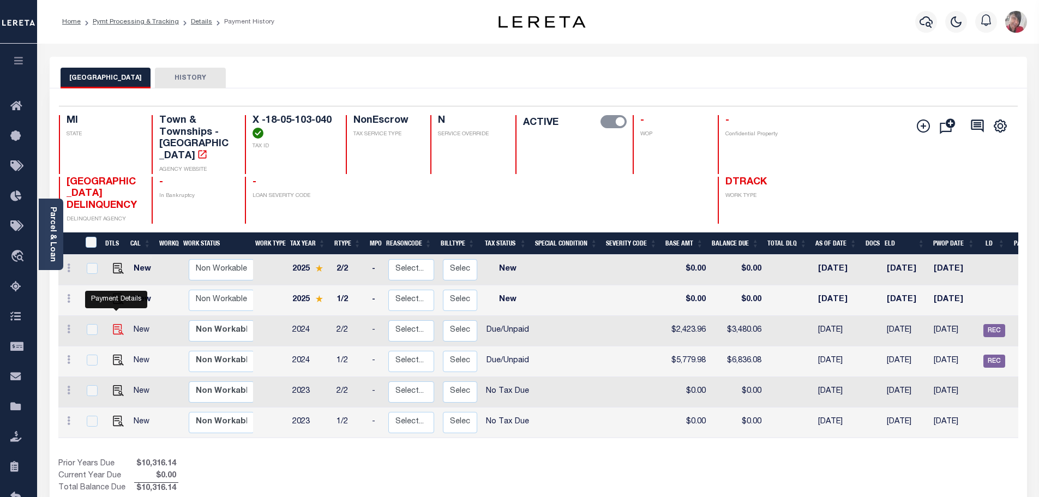
click at [113, 324] on img "" at bounding box center [118, 329] width 11 height 11
checkbox input "true"
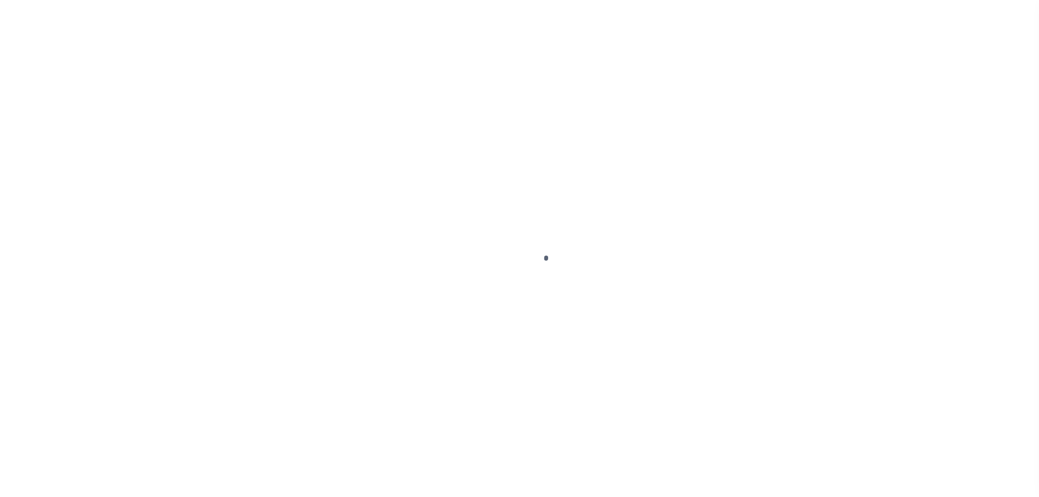
select select "DUE"
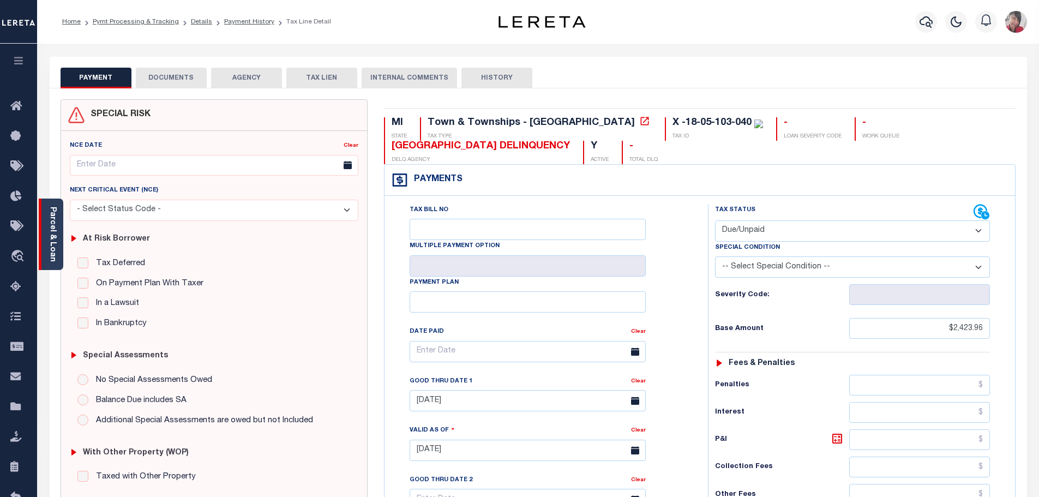
click at [53, 236] on link "Parcel & Loan" at bounding box center [53, 234] width 8 height 55
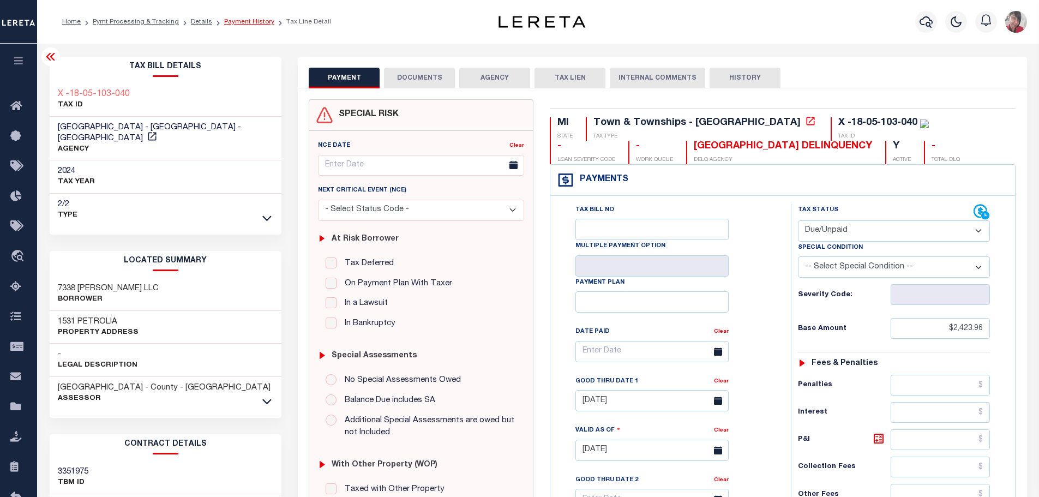
click at [237, 23] on link "Payment History" at bounding box center [249, 22] width 50 height 7
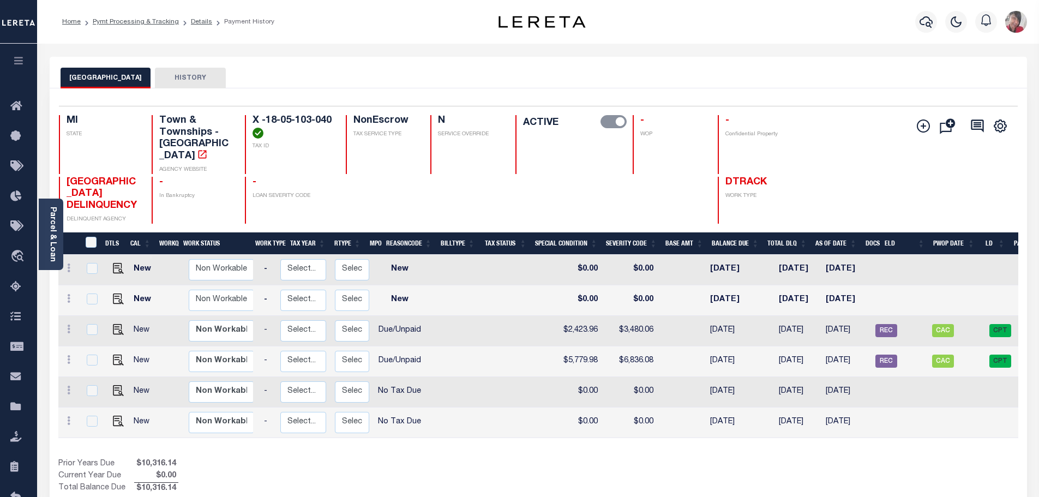
scroll to position [0, 108]
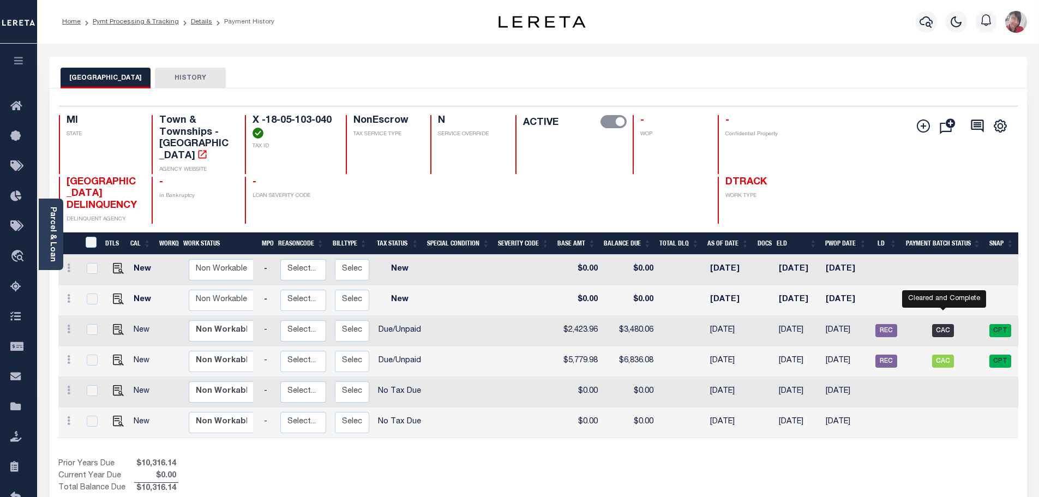
click at [948, 324] on span "CAC" at bounding box center [943, 330] width 22 height 13
checkbox input "true"
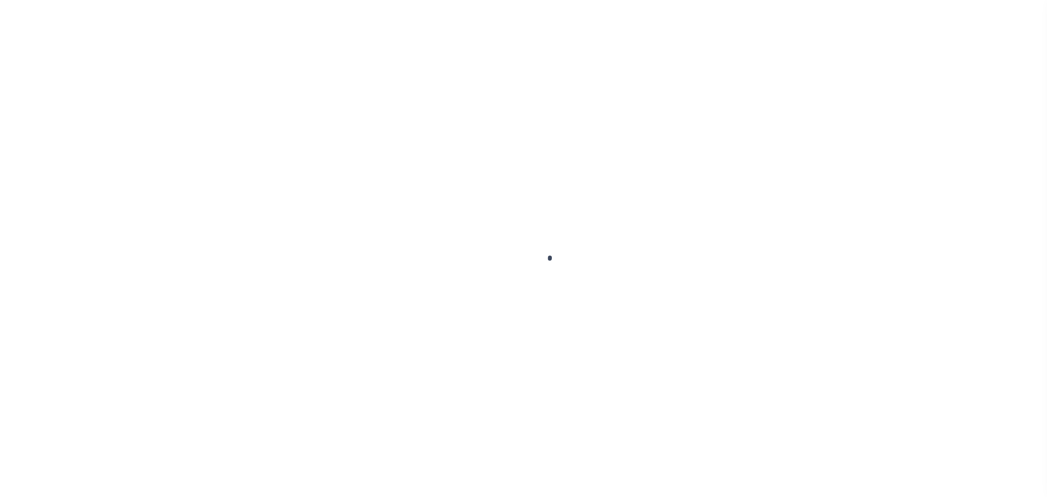
select select "CAC"
select select "CCK"
select select "[PERSON_NAME]"
select select "FDX"
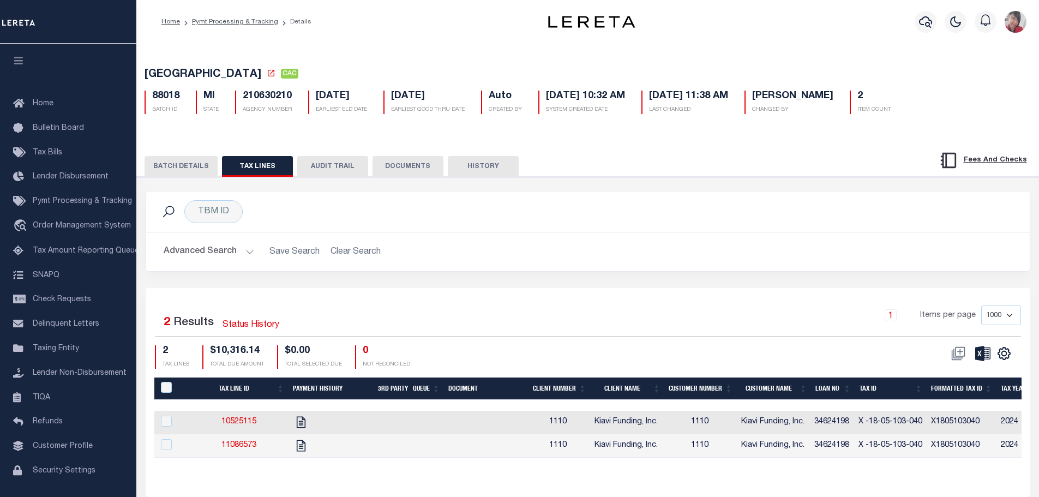
click at [178, 161] on button "BATCH DETAILS" at bounding box center [180, 166] width 73 height 21
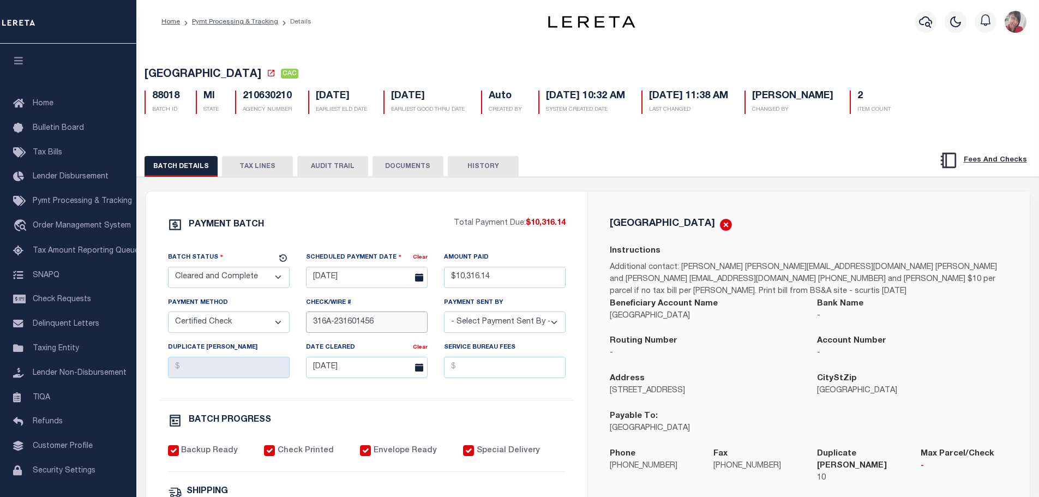
drag, startPoint x: 390, startPoint y: 326, endPoint x: 334, endPoint y: 328, distance: 56.7
click at [334, 328] on input "316A-231601456" at bounding box center [367, 321] width 122 height 21
click at [261, 170] on button "TAX LINES" at bounding box center [257, 166] width 71 height 21
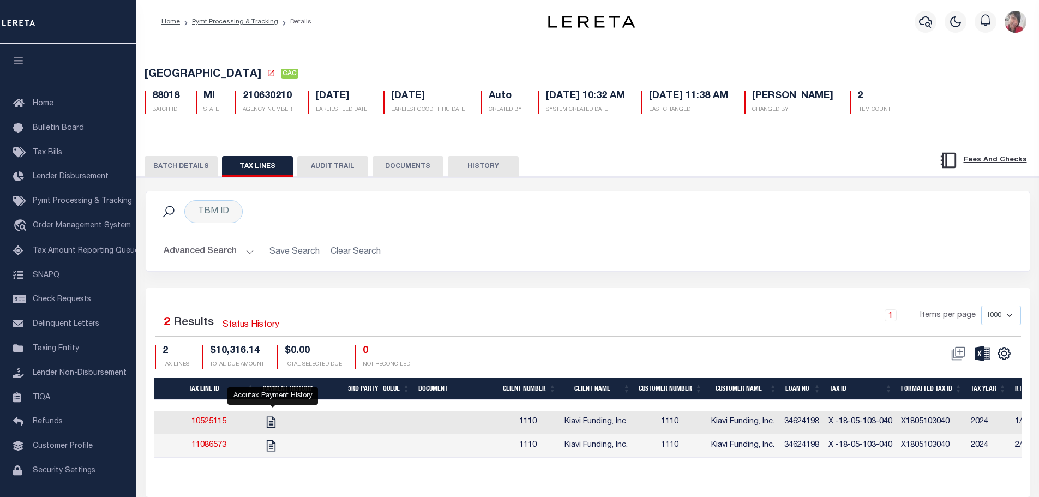
click at [274, 422] on icon "" at bounding box center [271, 421] width 9 height 11
checkbox input "true"
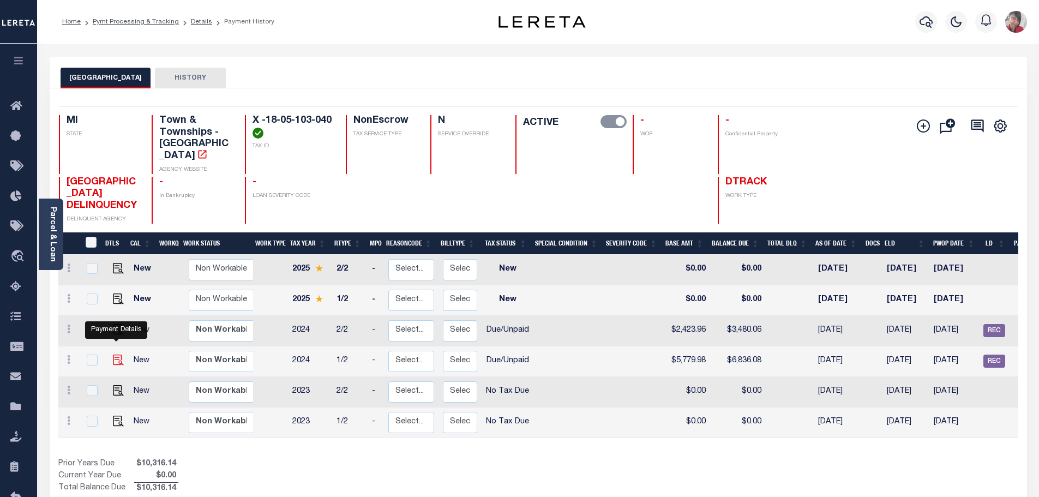
click at [114, 354] on img "" at bounding box center [118, 359] width 11 height 11
checkbox input "true"
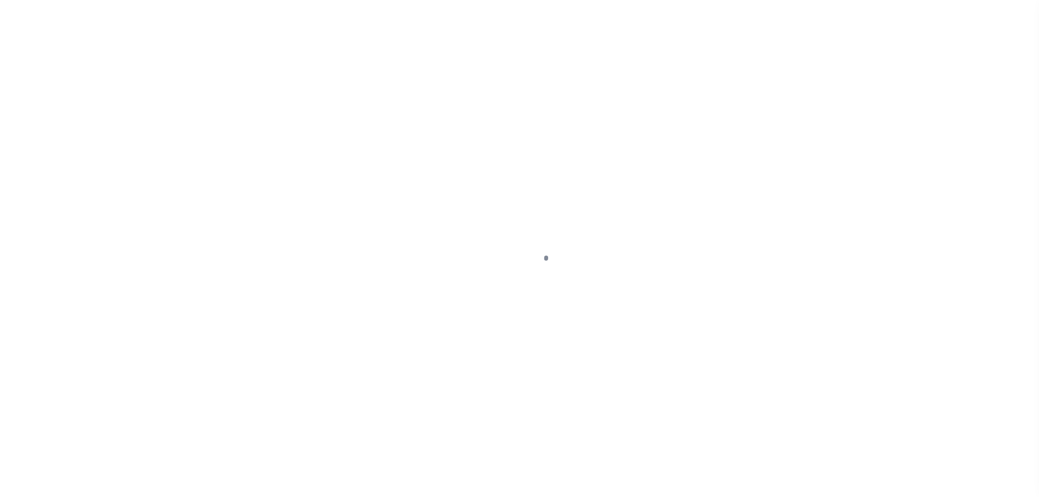
select select "DUE"
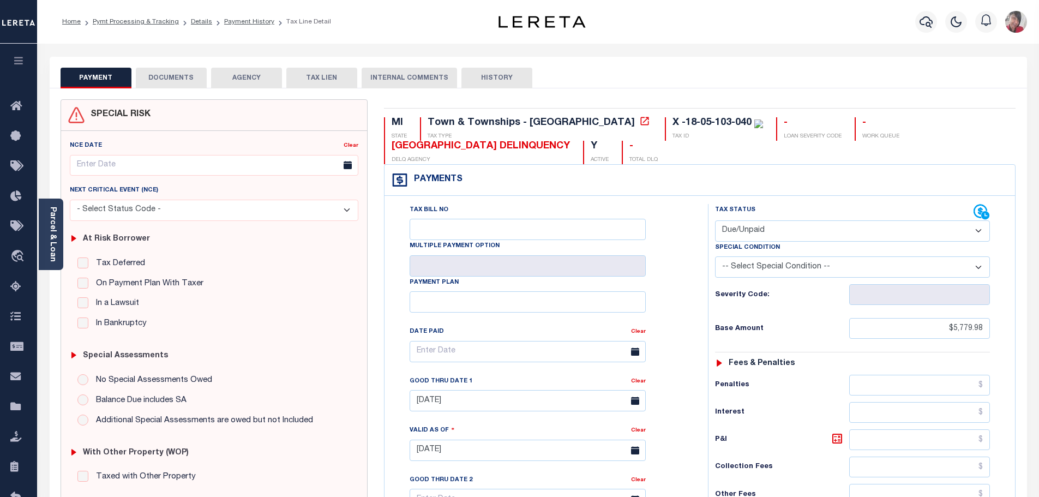
click at [54, 236] on link "Parcel & Loan" at bounding box center [53, 234] width 8 height 55
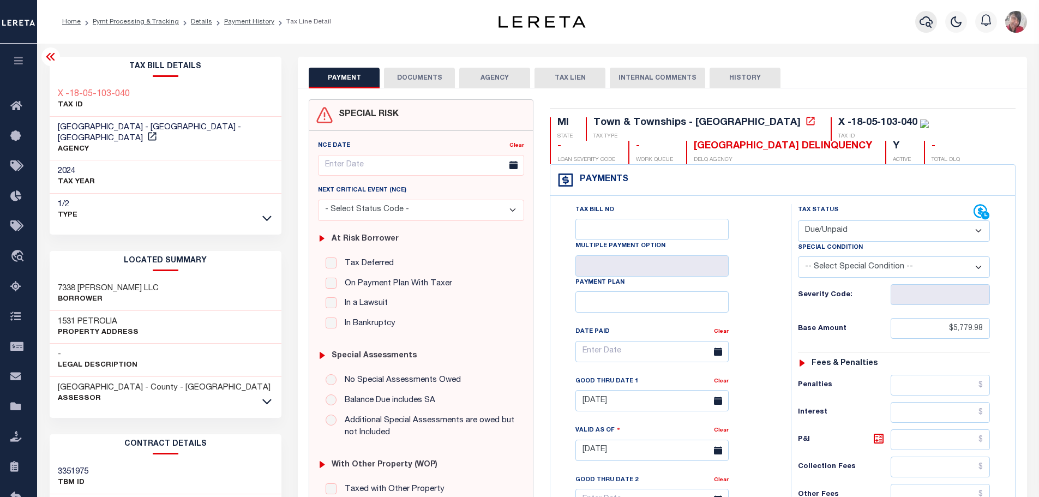
click at [927, 25] on icon "button" at bounding box center [925, 21] width 13 height 13
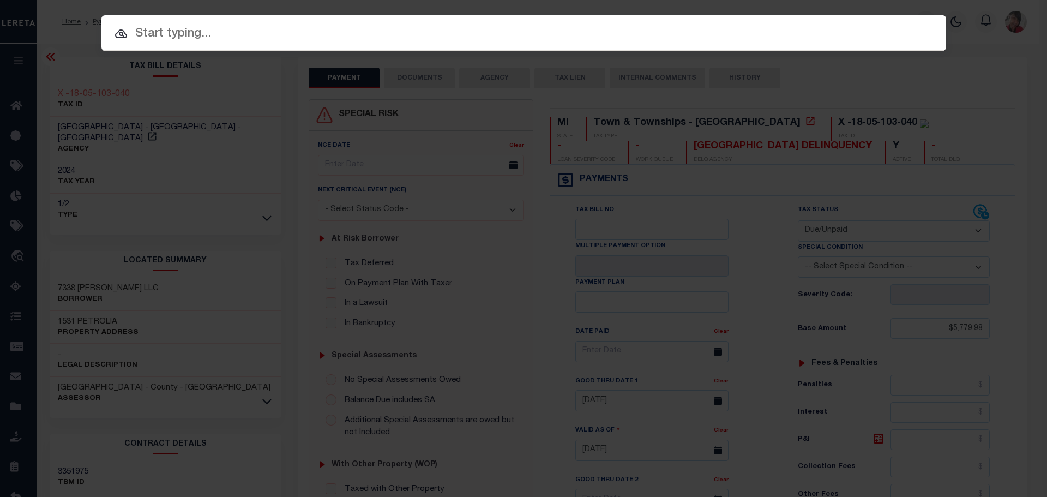
click at [421, 32] on input "text" at bounding box center [523, 34] width 845 height 19
paste input "4303220009409"
type input "4303220009409"
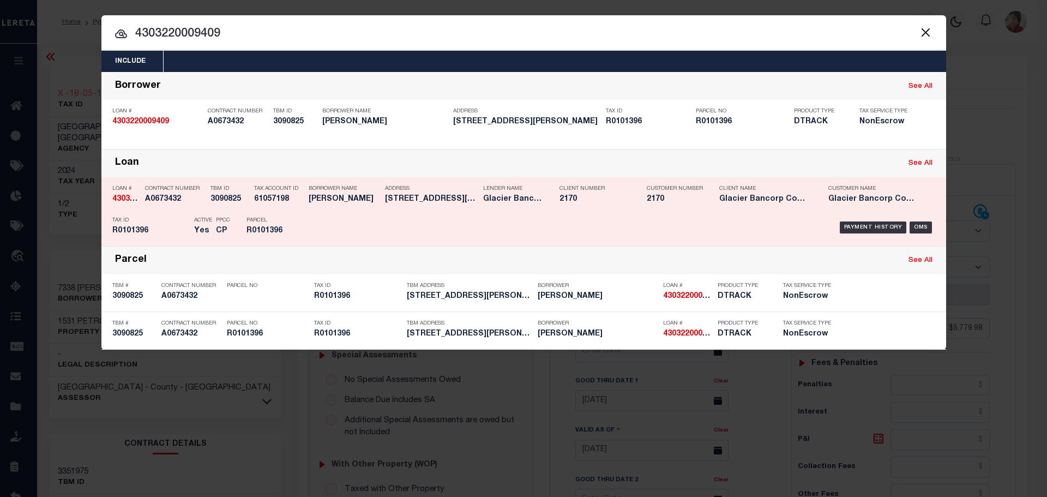
click at [339, 216] on div "Payment History OMS" at bounding box center [623, 228] width 623 height 32
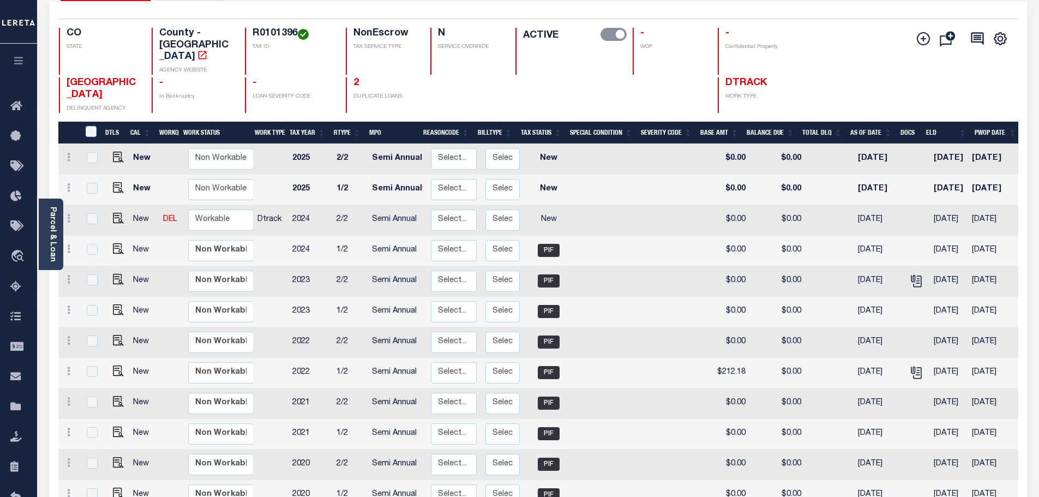
scroll to position [109, 0]
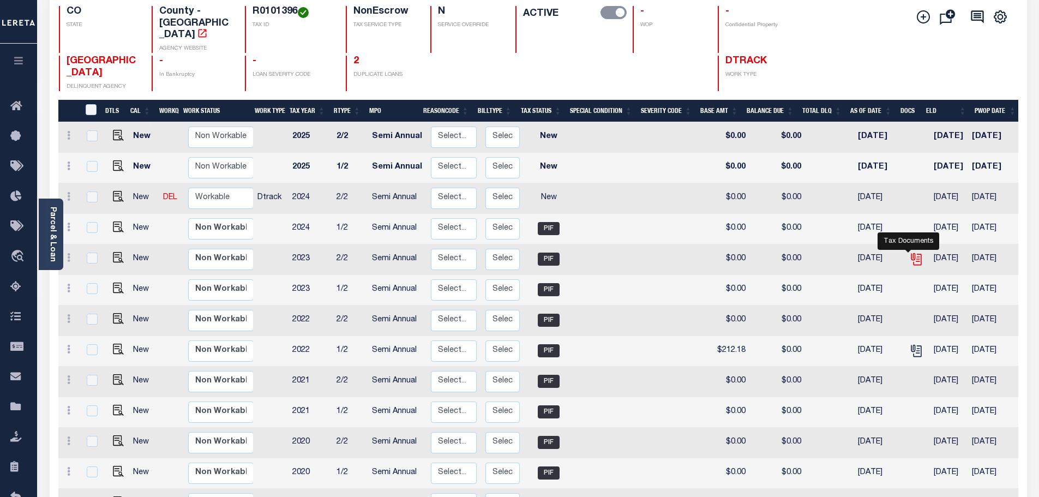
click at [909, 252] on icon "" at bounding box center [916, 259] width 14 height 14
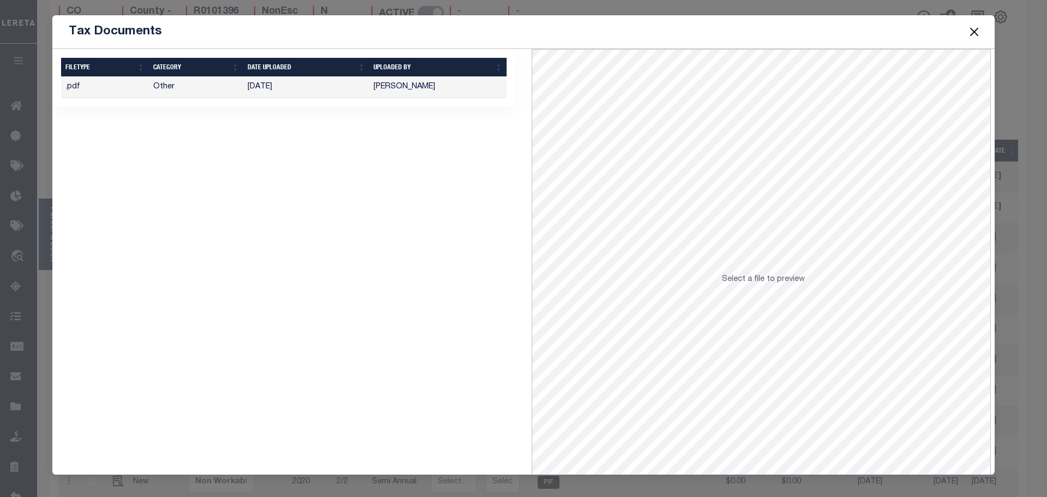
click at [972, 31] on button "Close" at bounding box center [974, 32] width 14 height 14
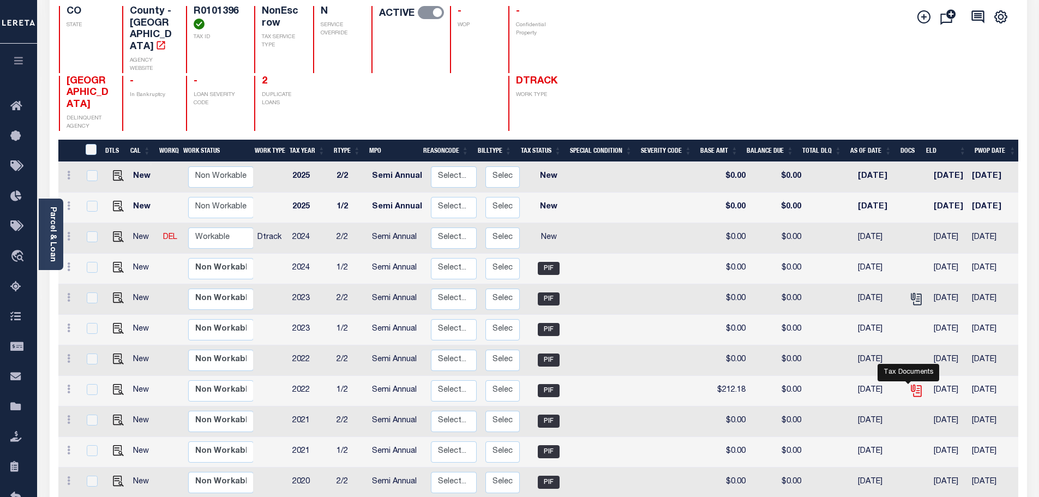
click at [909, 391] on icon "" at bounding box center [916, 390] width 14 height 14
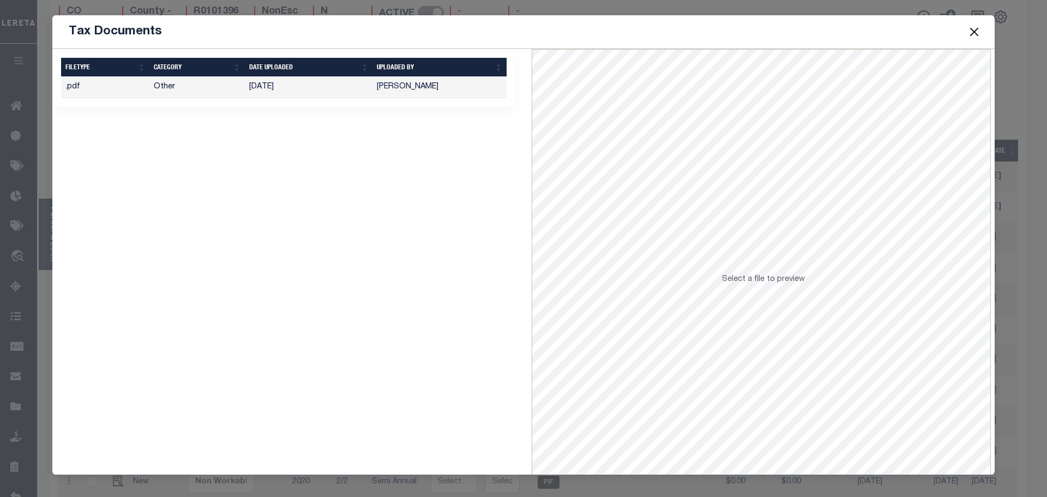
click at [972, 32] on button "Close" at bounding box center [974, 32] width 14 height 14
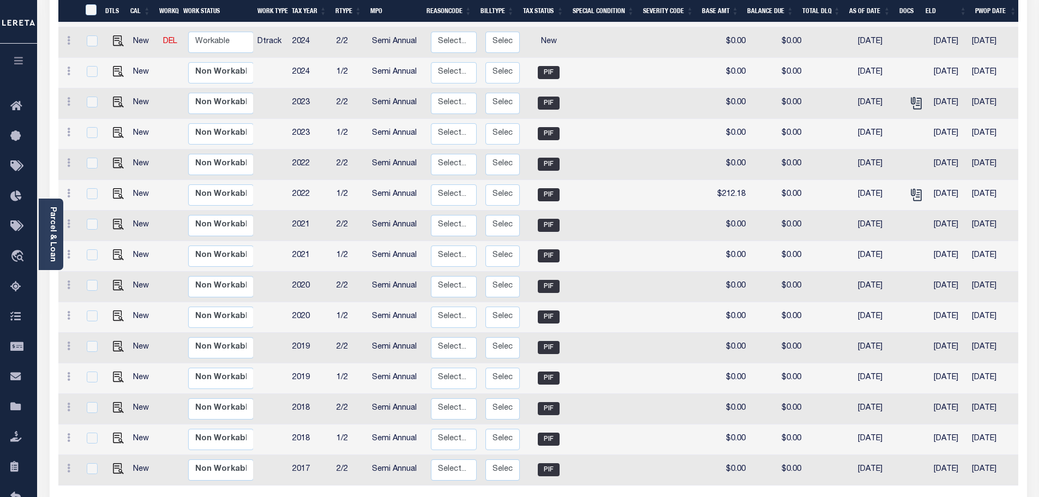
scroll to position [327, 0]
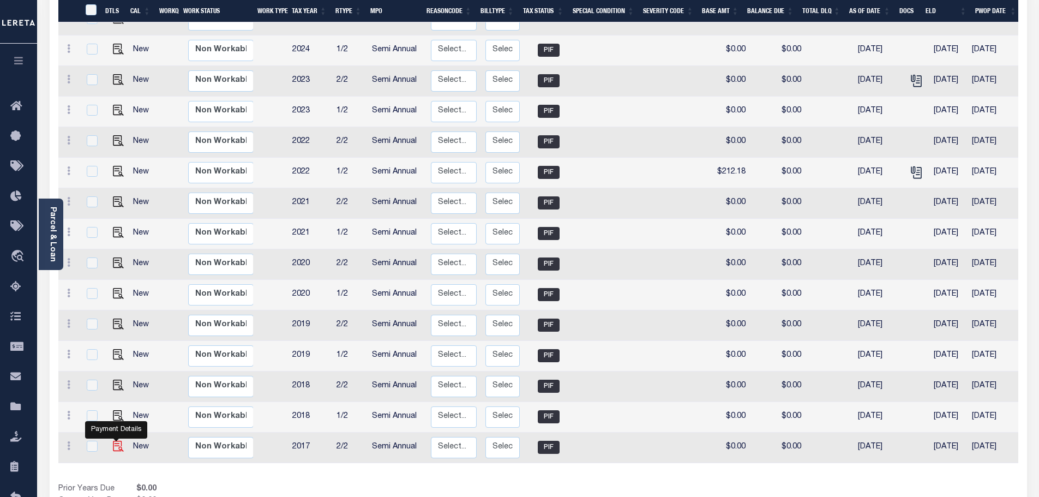
click at [117, 449] on img "" at bounding box center [118, 446] width 11 height 11
checkbox input "true"
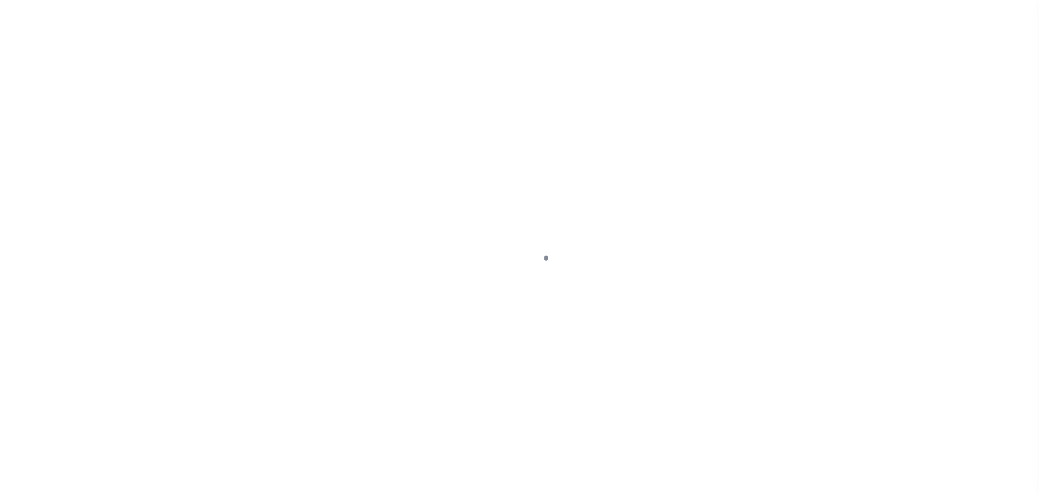
select select "PIF"
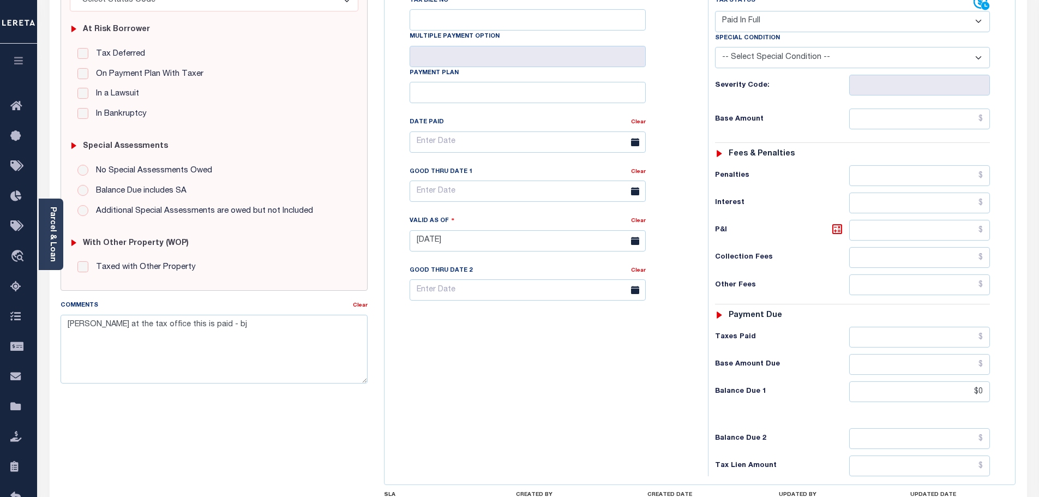
scroll to position [142, 0]
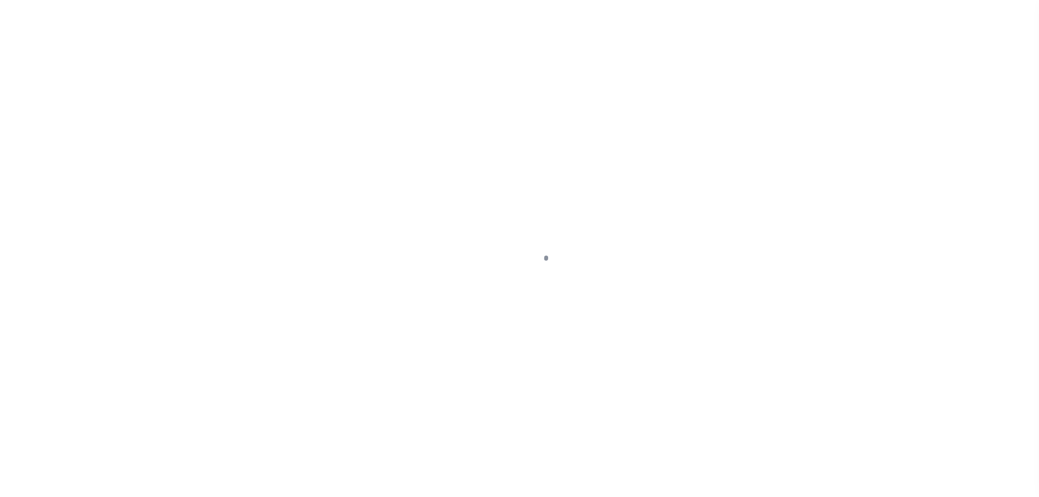
scroll to position [114, 0]
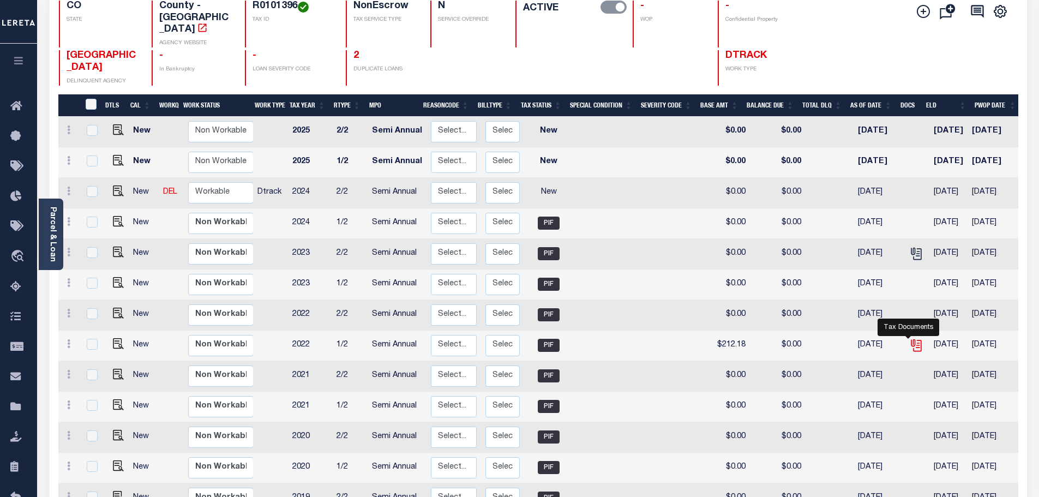
click at [909, 338] on icon "" at bounding box center [916, 345] width 14 height 14
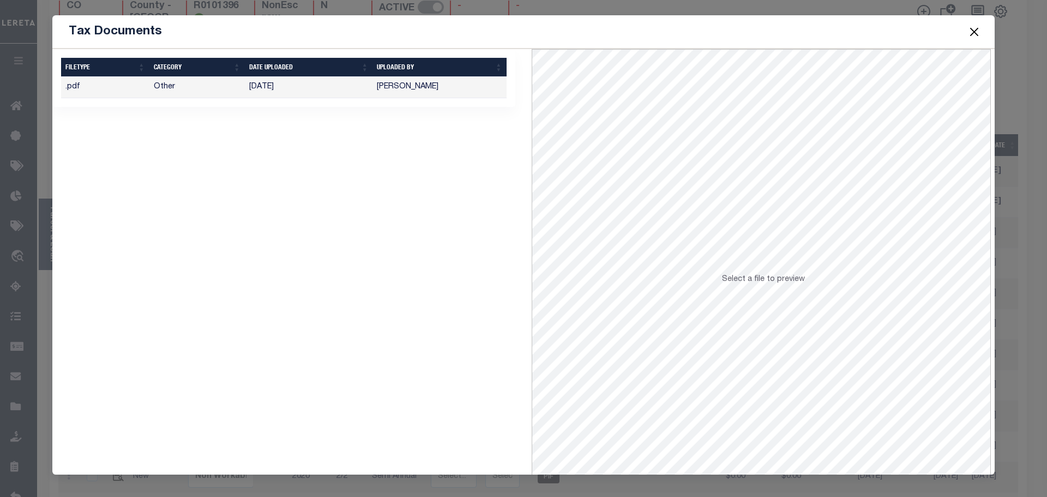
click at [975, 30] on button "Close" at bounding box center [974, 32] width 14 height 14
